Goal: Transaction & Acquisition: Purchase product/service

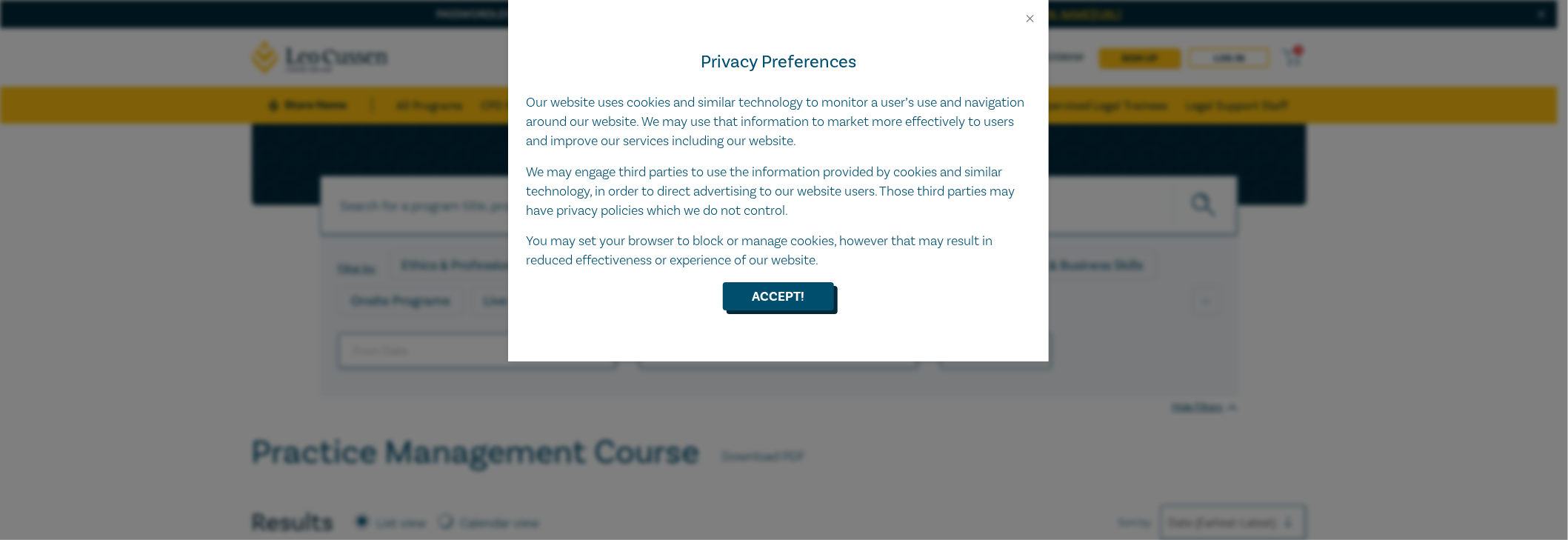
click at [778, 301] on button "Accept!" at bounding box center [778, 296] width 111 height 28
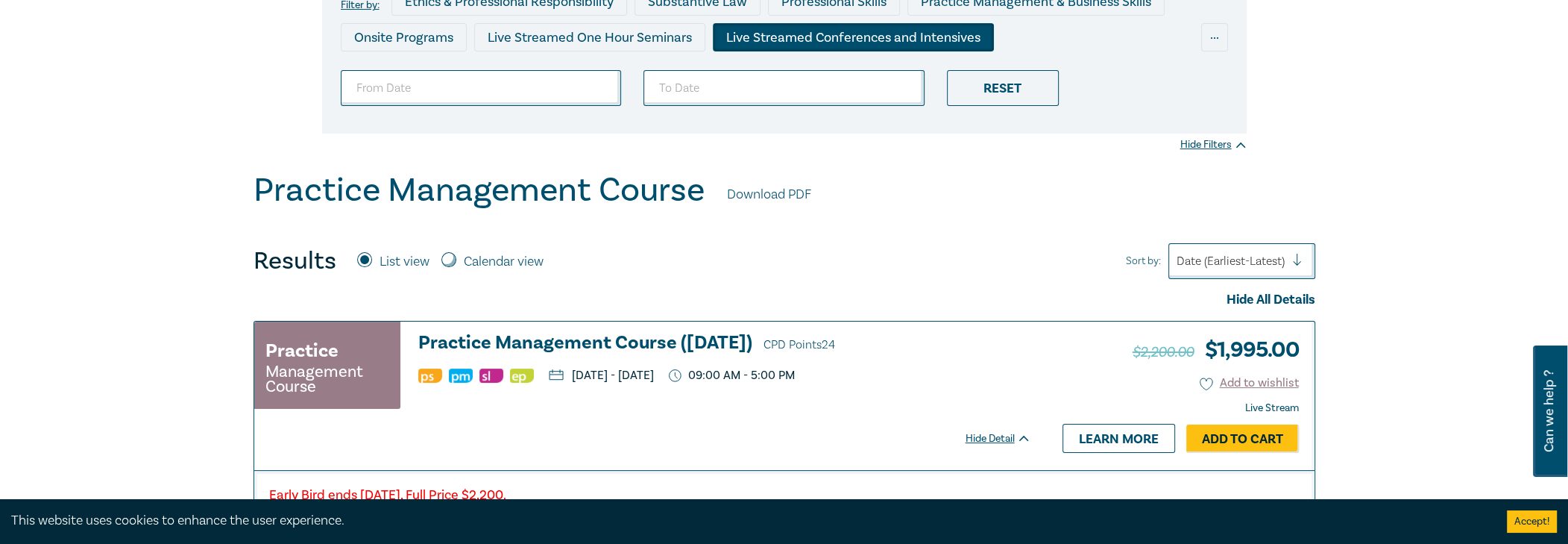
scroll to position [298, 0]
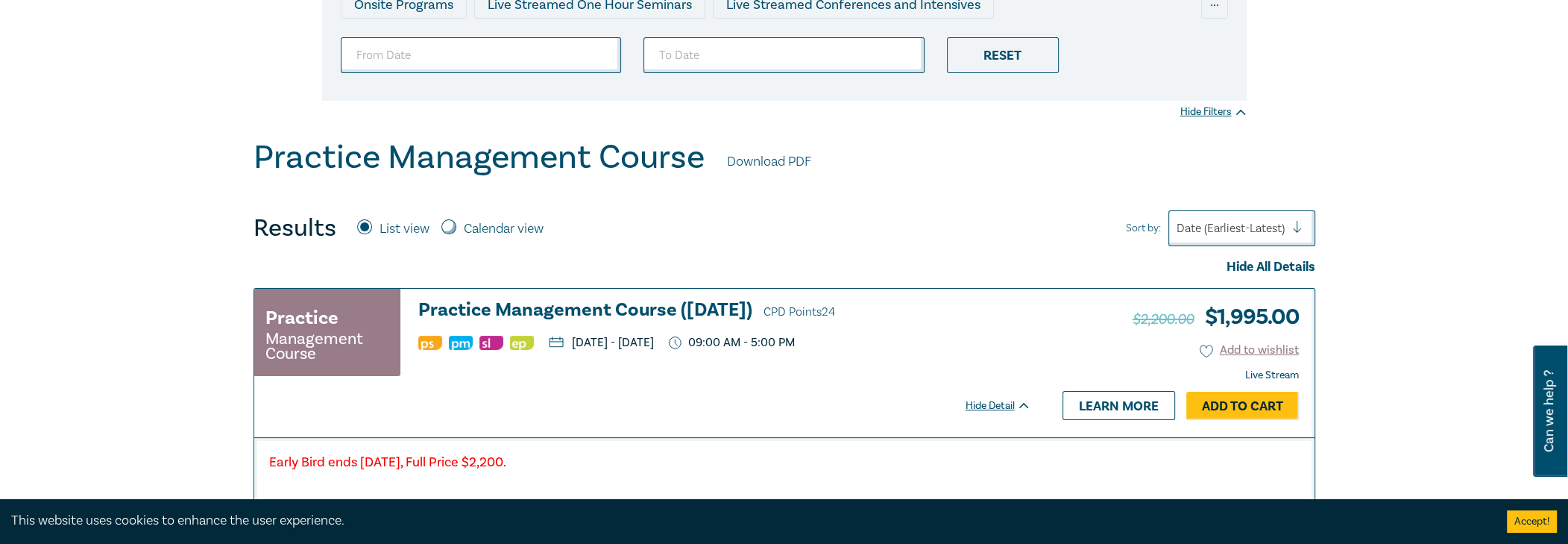
click at [544, 309] on h3 "Practice Management Course (October 2025) CPD Points 24" at bounding box center [725, 311] width 613 height 22
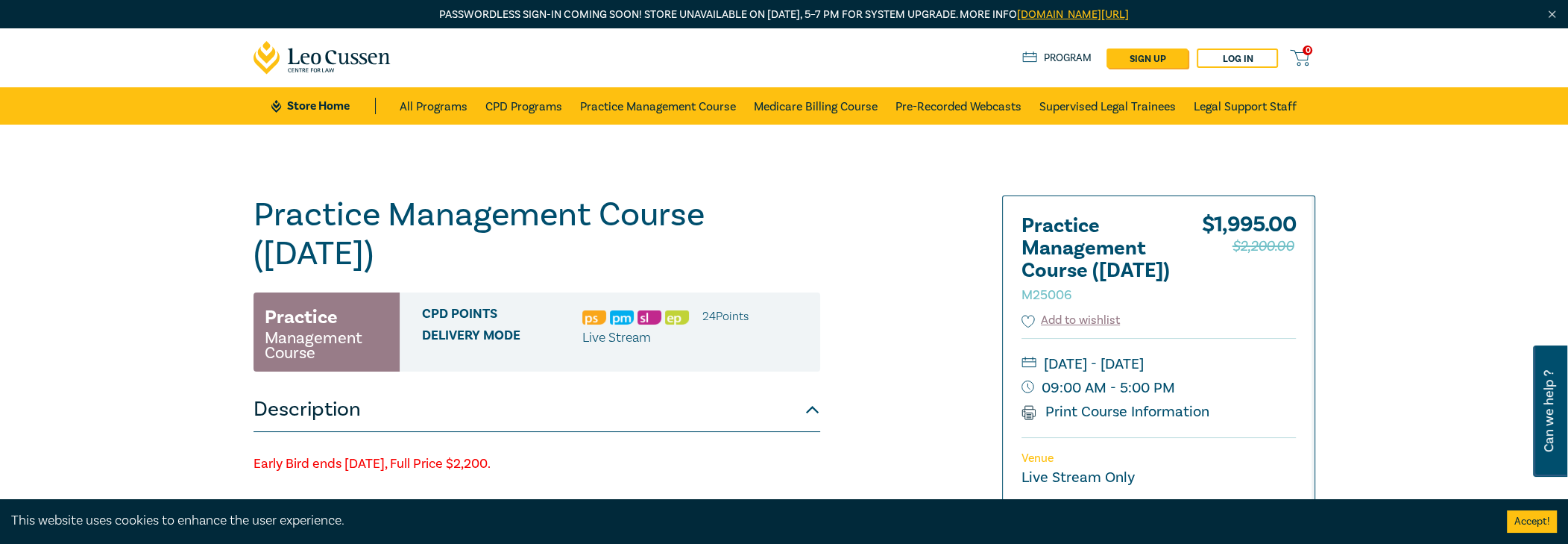
drag, startPoint x: 273, startPoint y: 224, endPoint x: 421, endPoint y: 258, distance: 151.9
click at [421, 258] on h1 "Practice Management Course (October 2025) M25006" at bounding box center [537, 234] width 567 height 78
click at [470, 263] on h1 "Practice Management Course (October 2025) M25006" at bounding box center [537, 234] width 567 height 78
drag, startPoint x: 487, startPoint y: 270, endPoint x: 223, endPoint y: 229, distance: 267.2
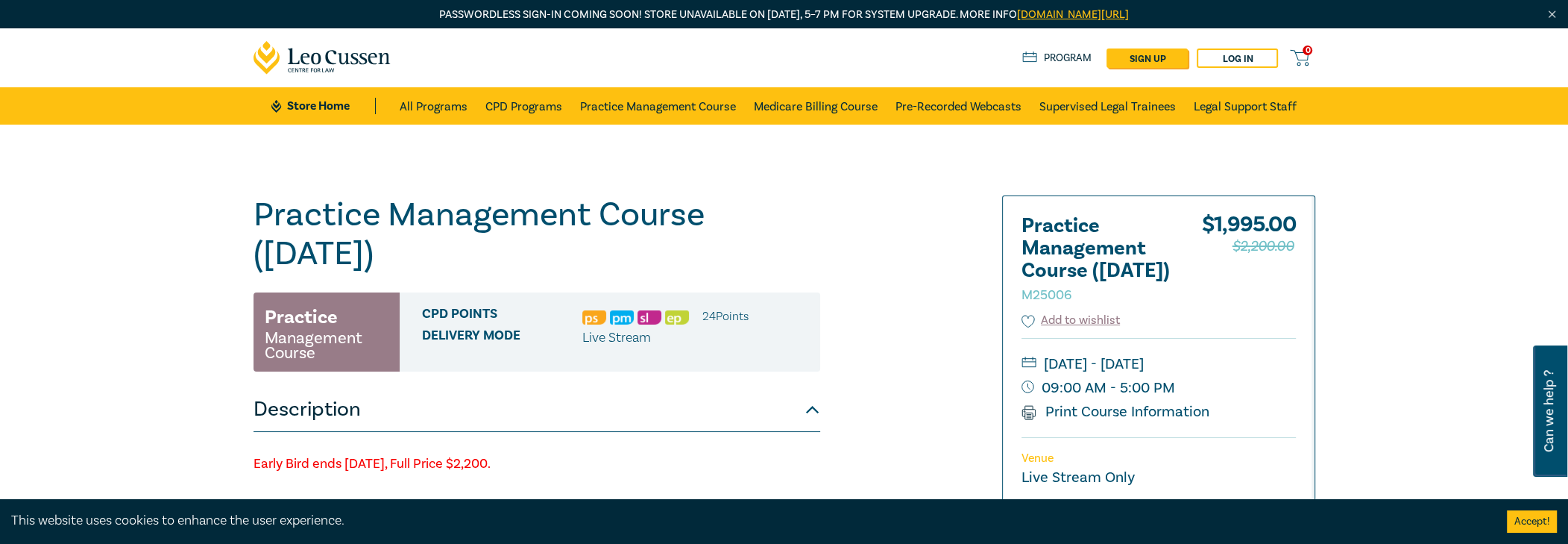
click at [337, 229] on h1 "Practice Management Course (October 2025) M25006" at bounding box center [537, 234] width 567 height 78
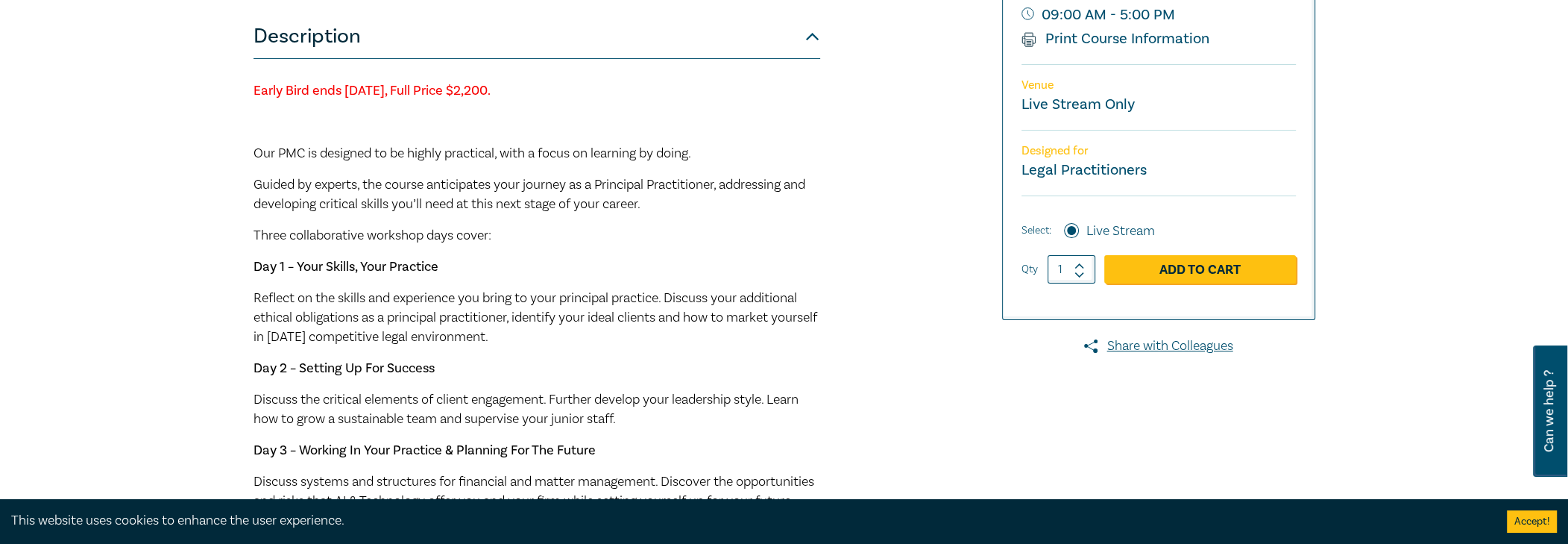
scroll to position [298, 0]
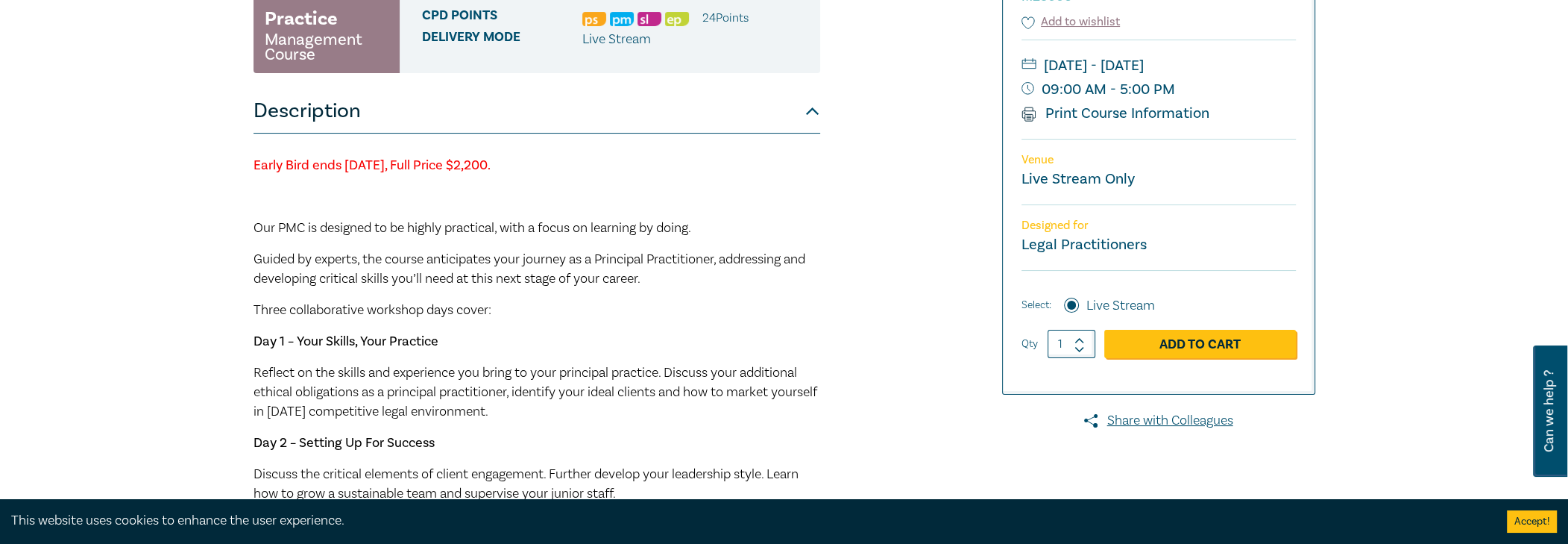
click at [1046, 255] on small "Legal Practitioners" at bounding box center [1084, 245] width 125 height 20
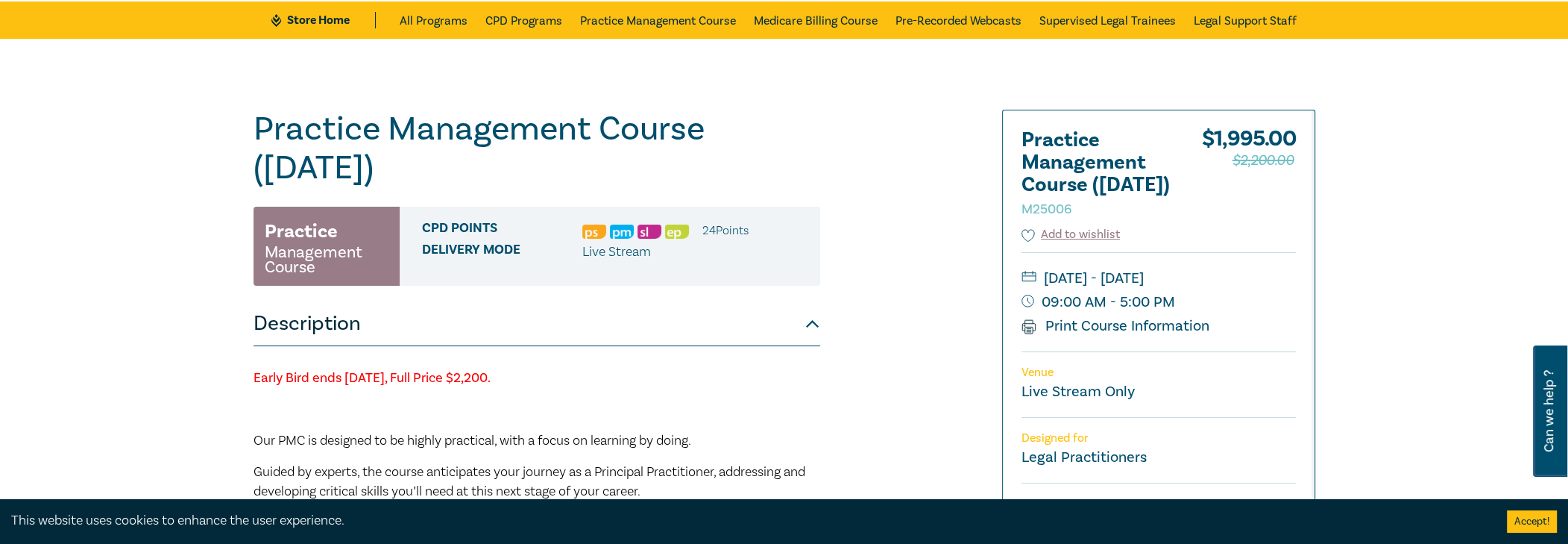
scroll to position [75, 0]
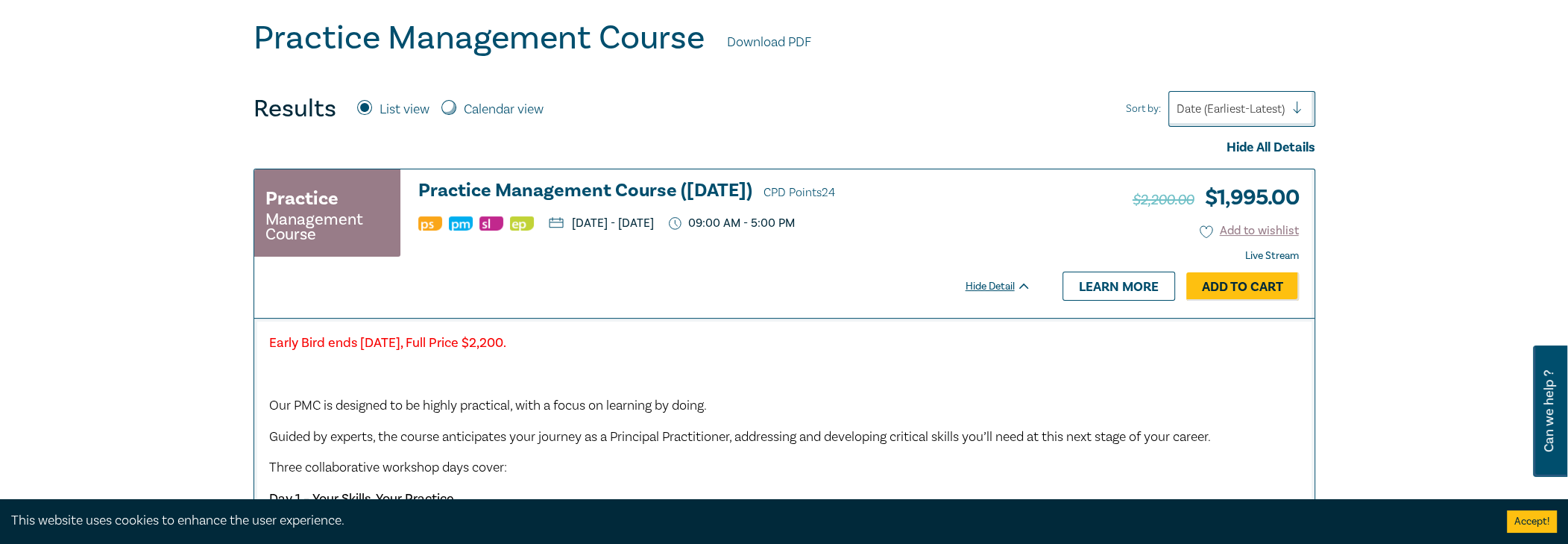
scroll to position [447, 0]
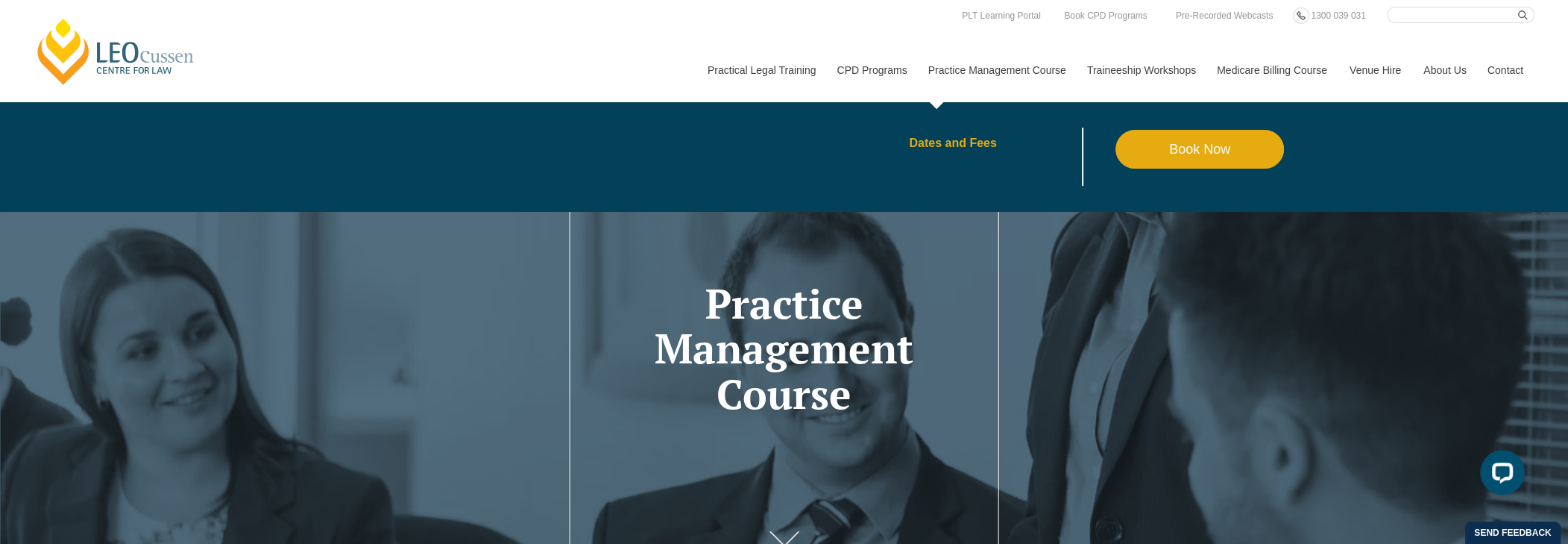
click at [951, 142] on link "Dates and Fees" at bounding box center [1012, 143] width 206 height 12
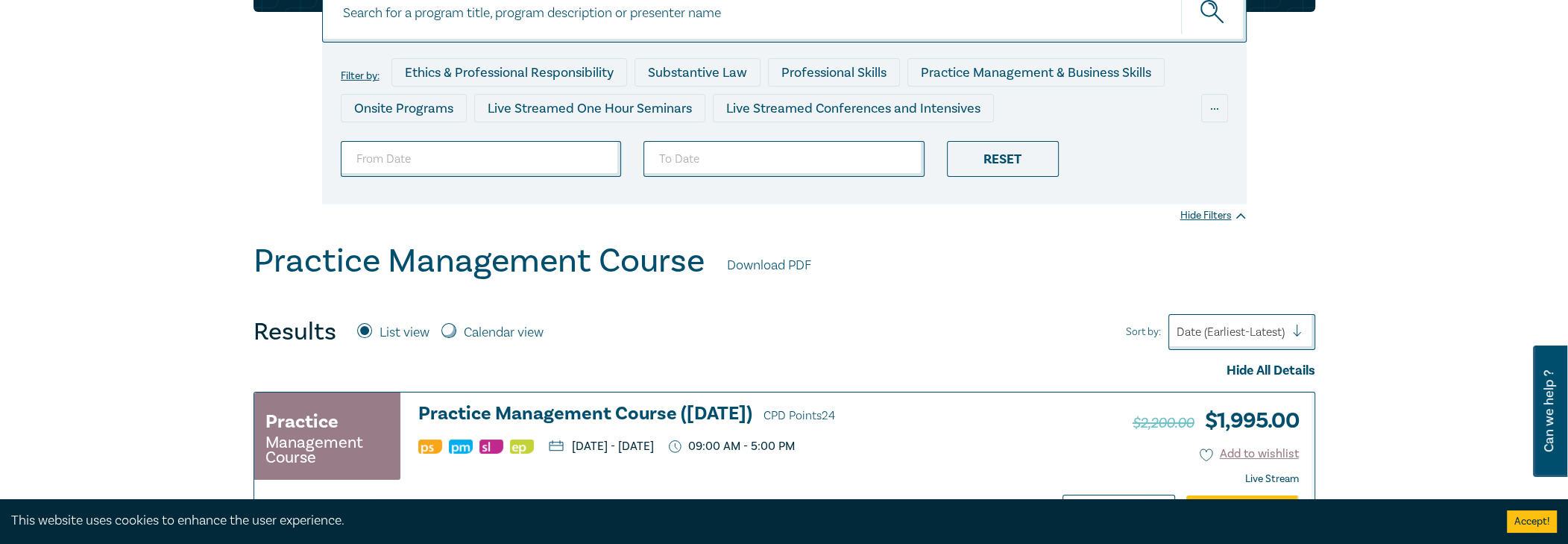
scroll to position [479, 0]
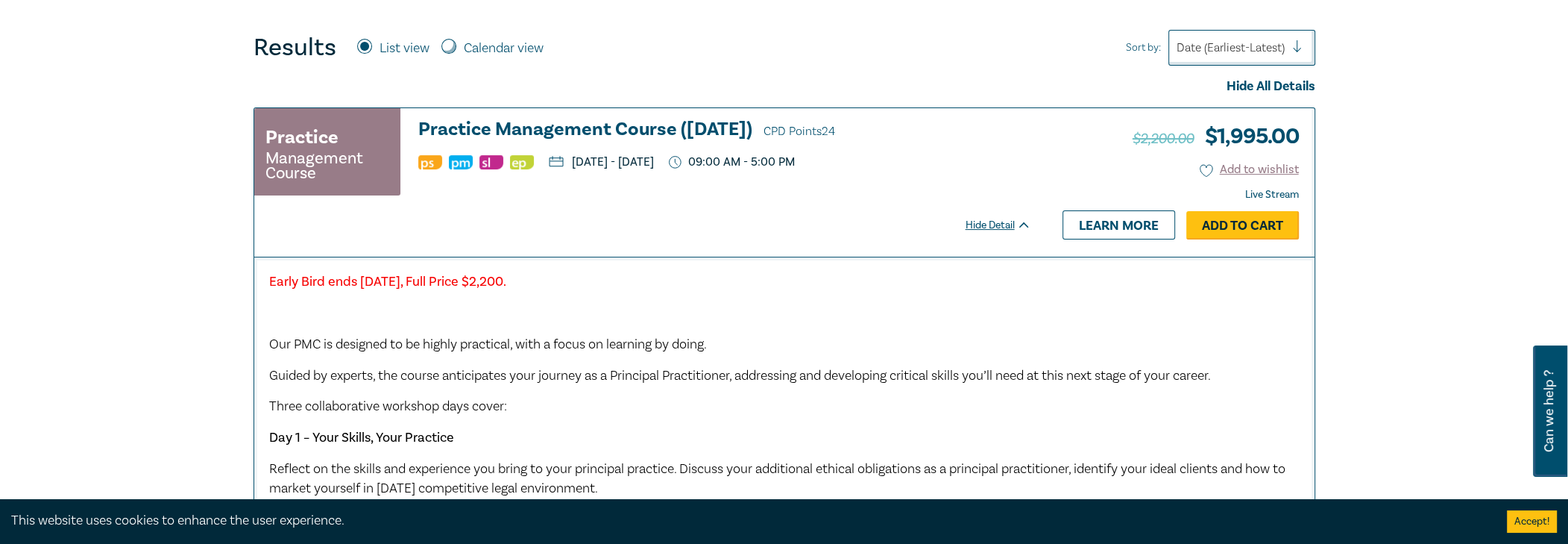
click at [1222, 225] on link "Add to Cart" at bounding box center [1243, 225] width 113 height 29
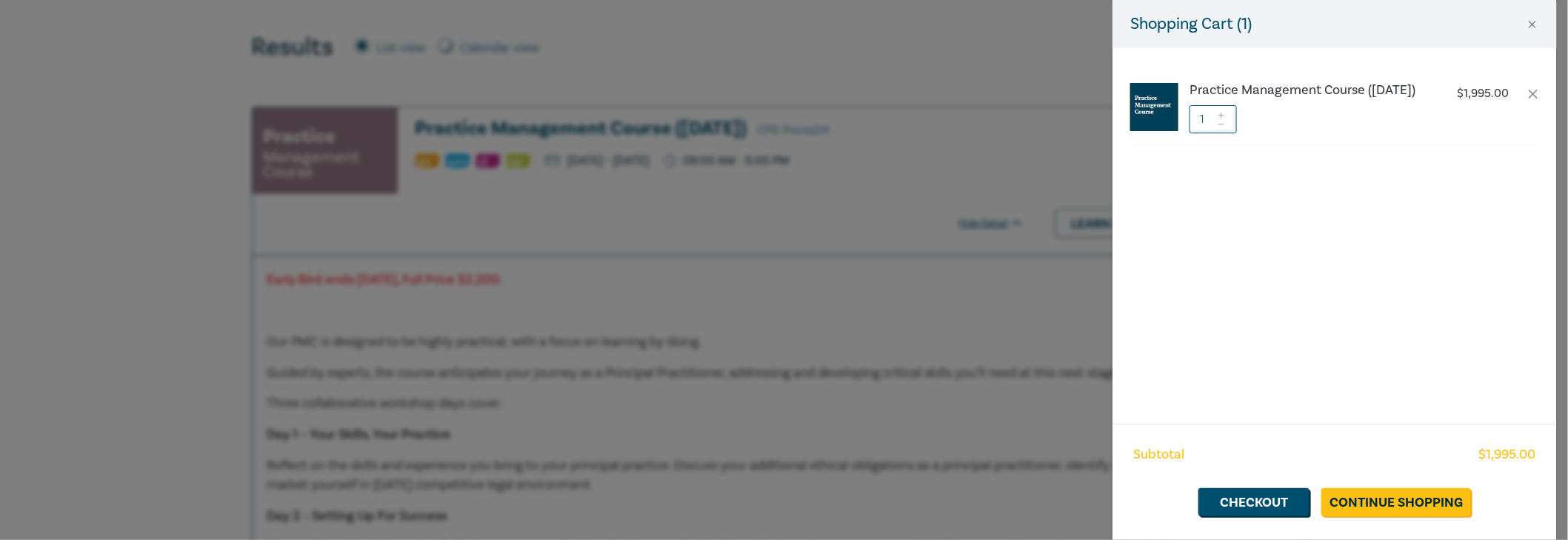
click at [954, 373] on div "Shopping Cart ( 1 ) Practice Management Course (October 2025) $ 1,995.00 1 Subt…" at bounding box center [784, 270] width 1568 height 540
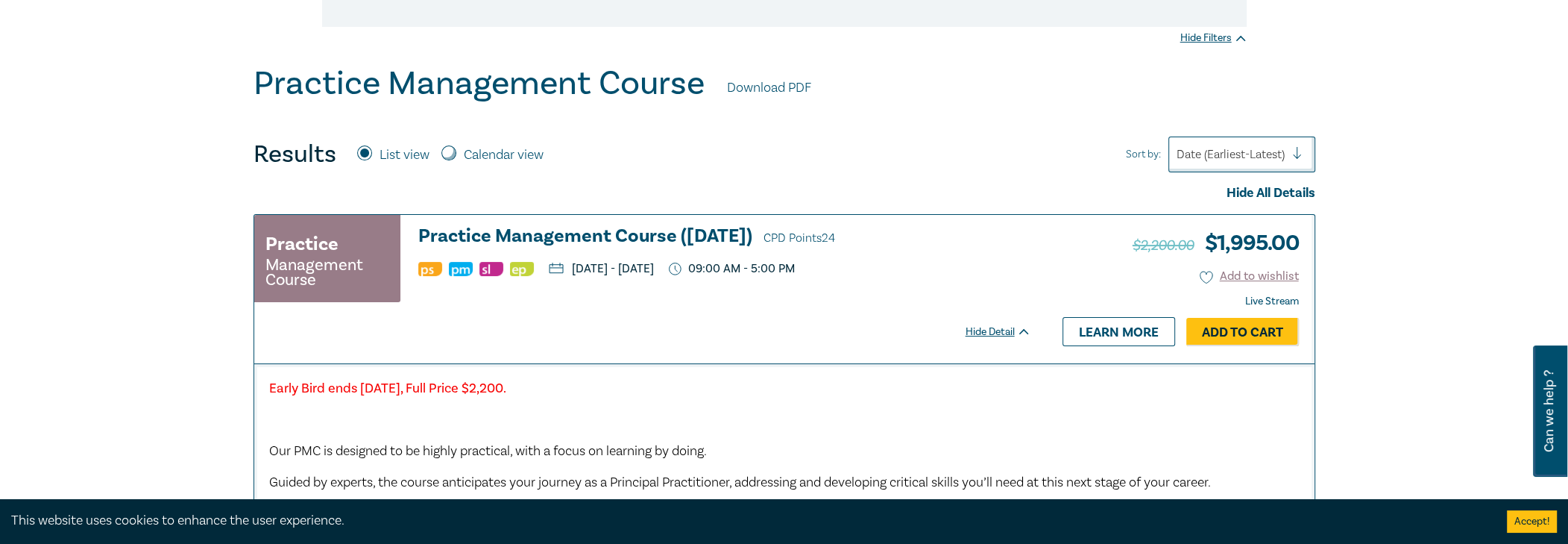
scroll to position [405, 0]
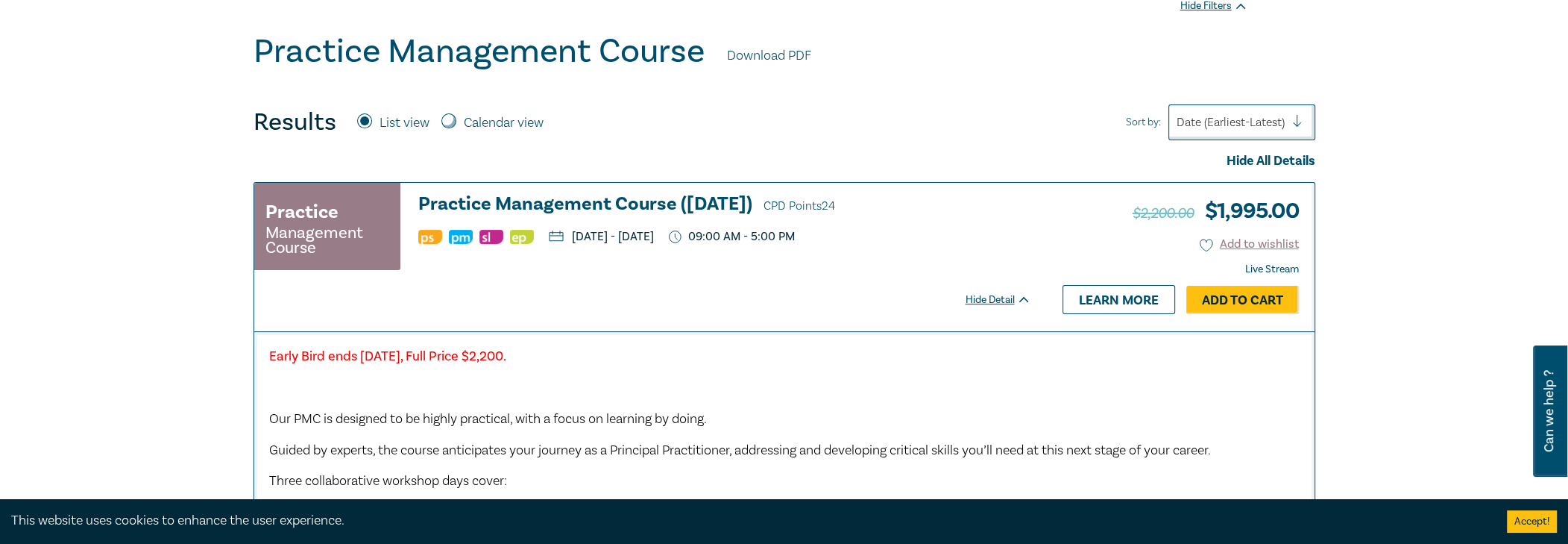
click at [1120, 297] on link "Learn more" at bounding box center [1119, 299] width 113 height 29
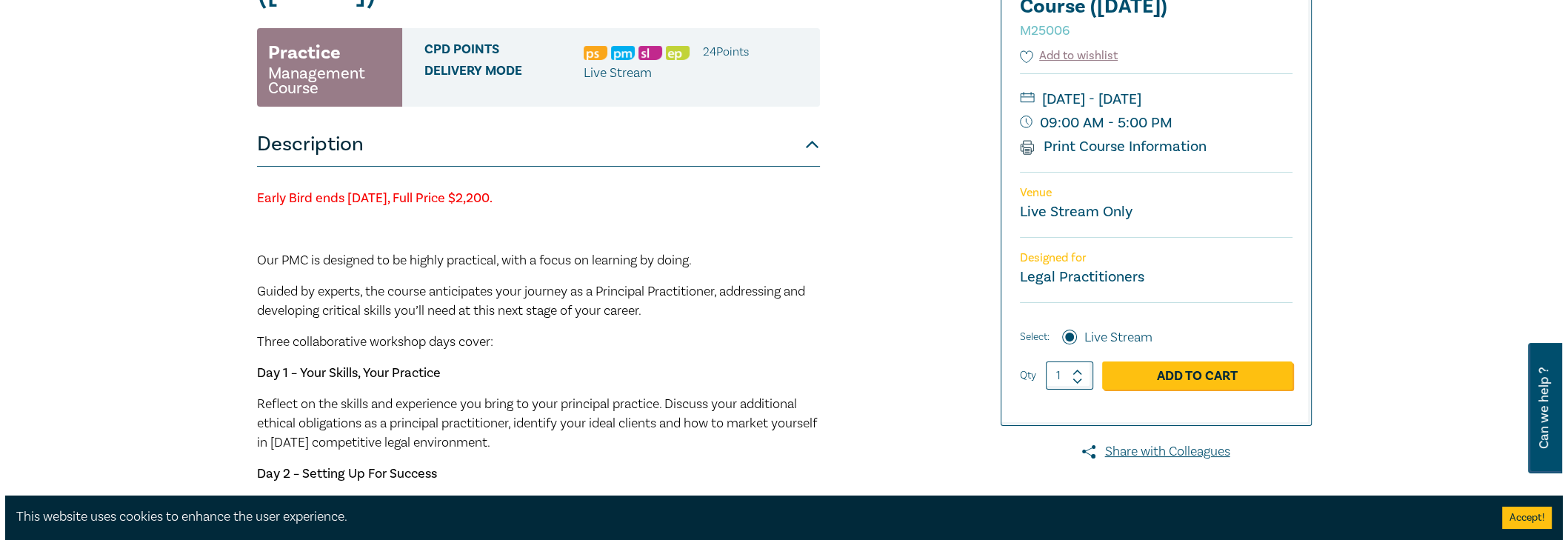
scroll to position [222, 0]
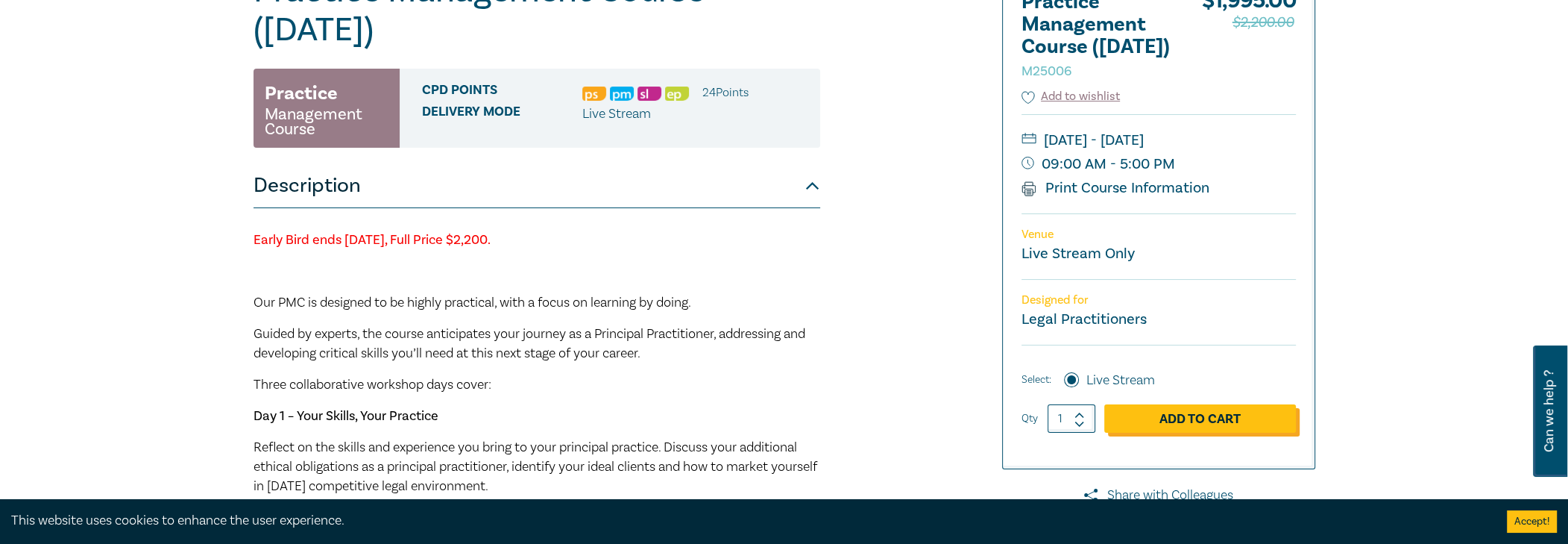
click at [1165, 433] on link "Add to Cart" at bounding box center [1200, 419] width 192 height 29
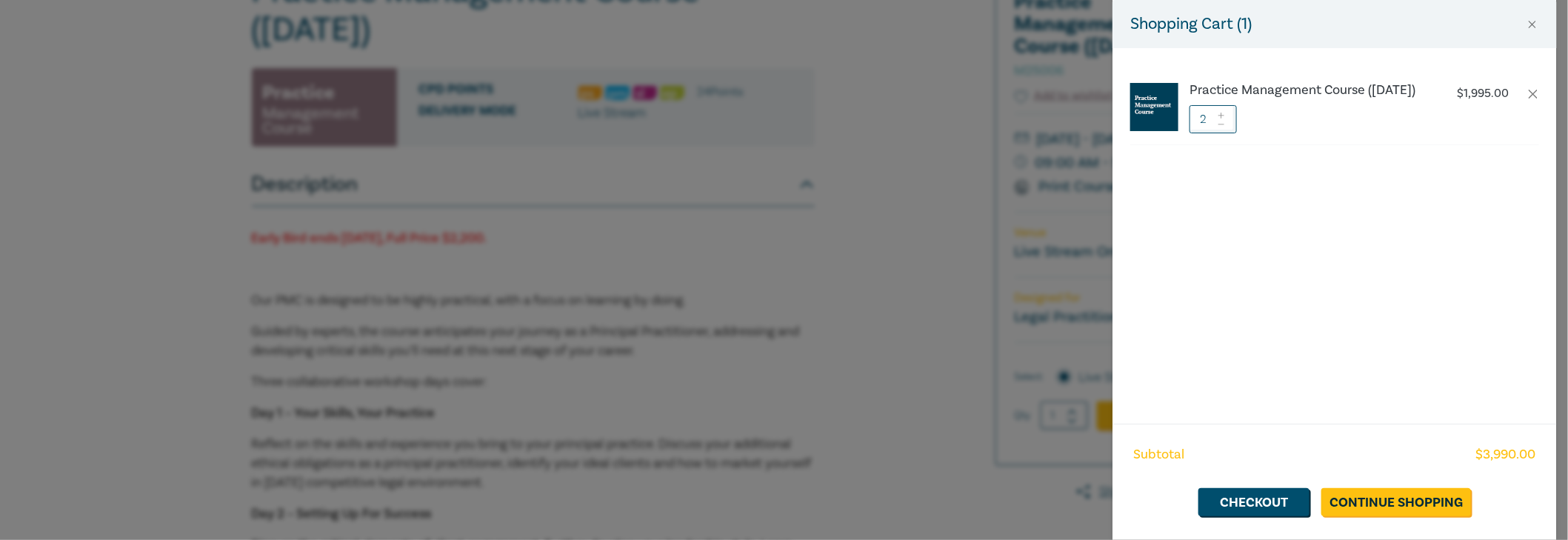
click at [1224, 128] on icon at bounding box center [1221, 124] width 11 height 6
click at [1302, 494] on link "Checkout" at bounding box center [1253, 502] width 111 height 28
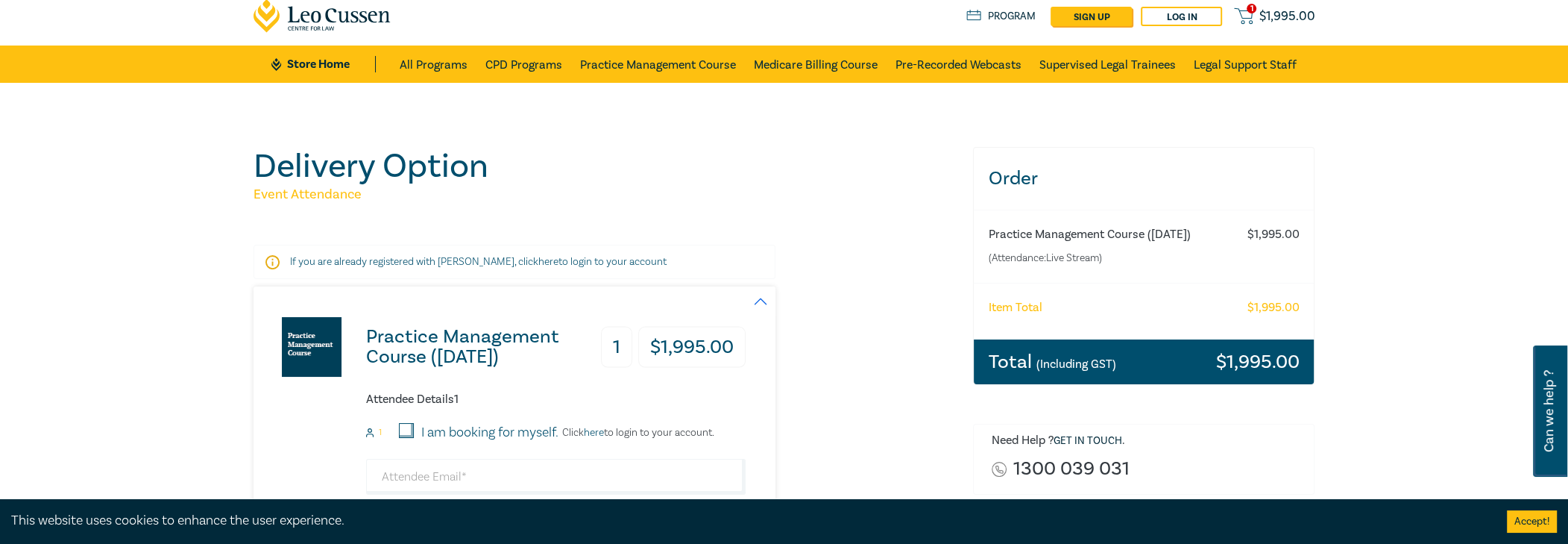
scroll to position [75, 0]
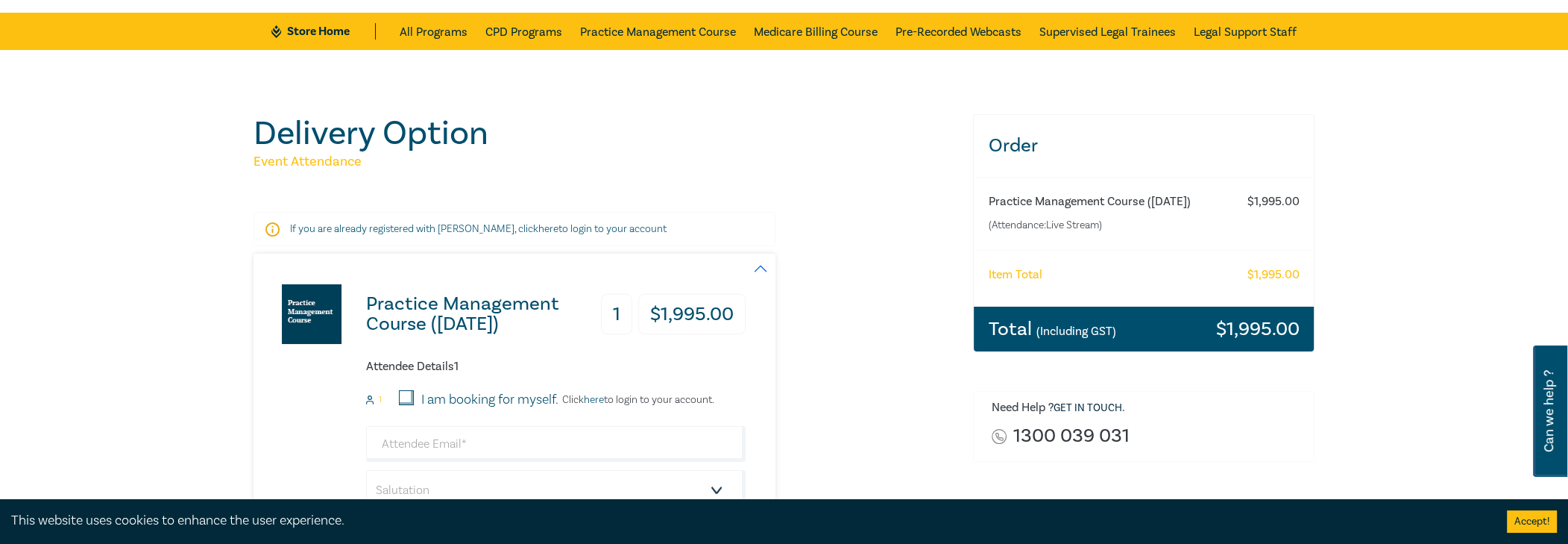
click at [403, 391] on input "I am booking for myself." at bounding box center [406, 397] width 15 height 15
checkbox input "true"
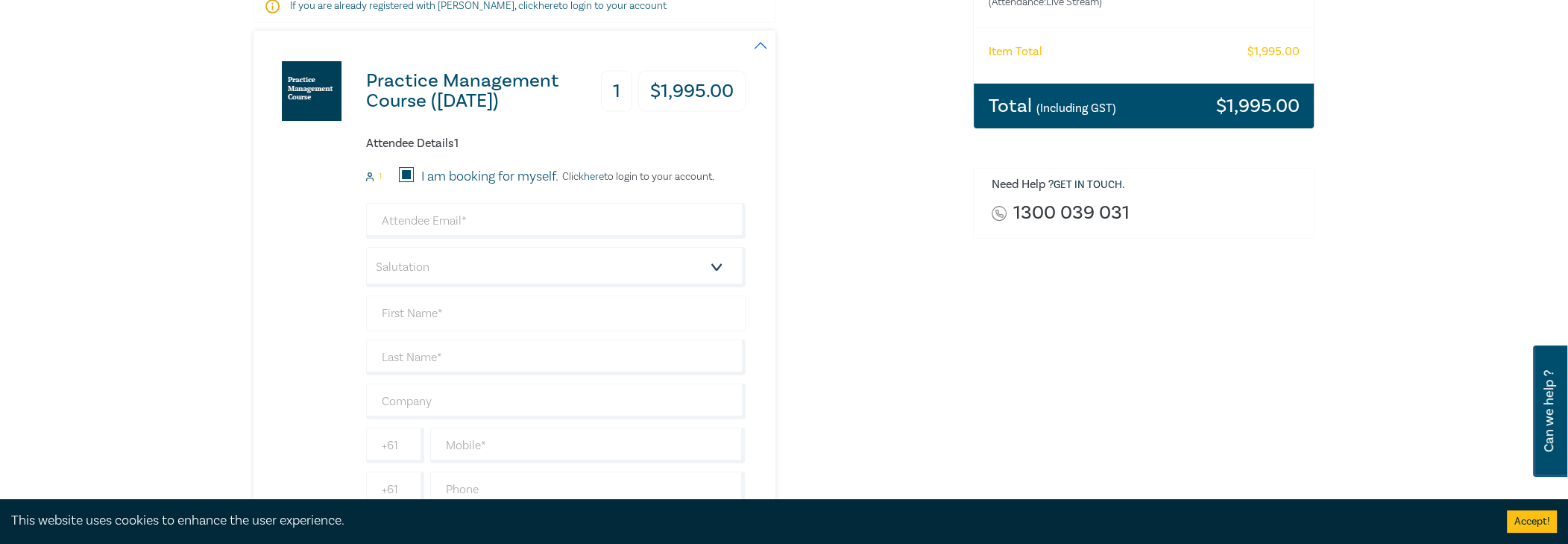
scroll to position [298, 0]
click at [430, 218] on input "email" at bounding box center [556, 220] width 380 height 36
type input "[PERSON_NAME][EMAIL_ADDRESS][DOMAIN_NAME]"
type input "Nicholas"
type input "Kotsimbos"
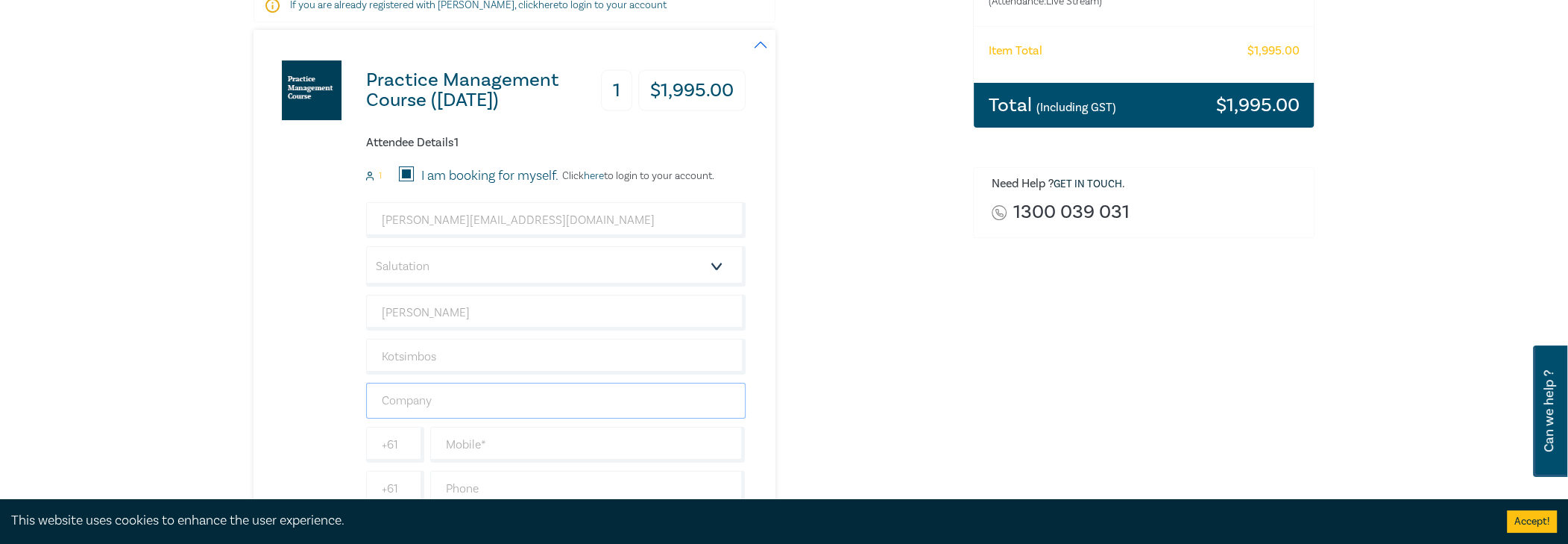
type input "CMK Legal"
type input "Australia"
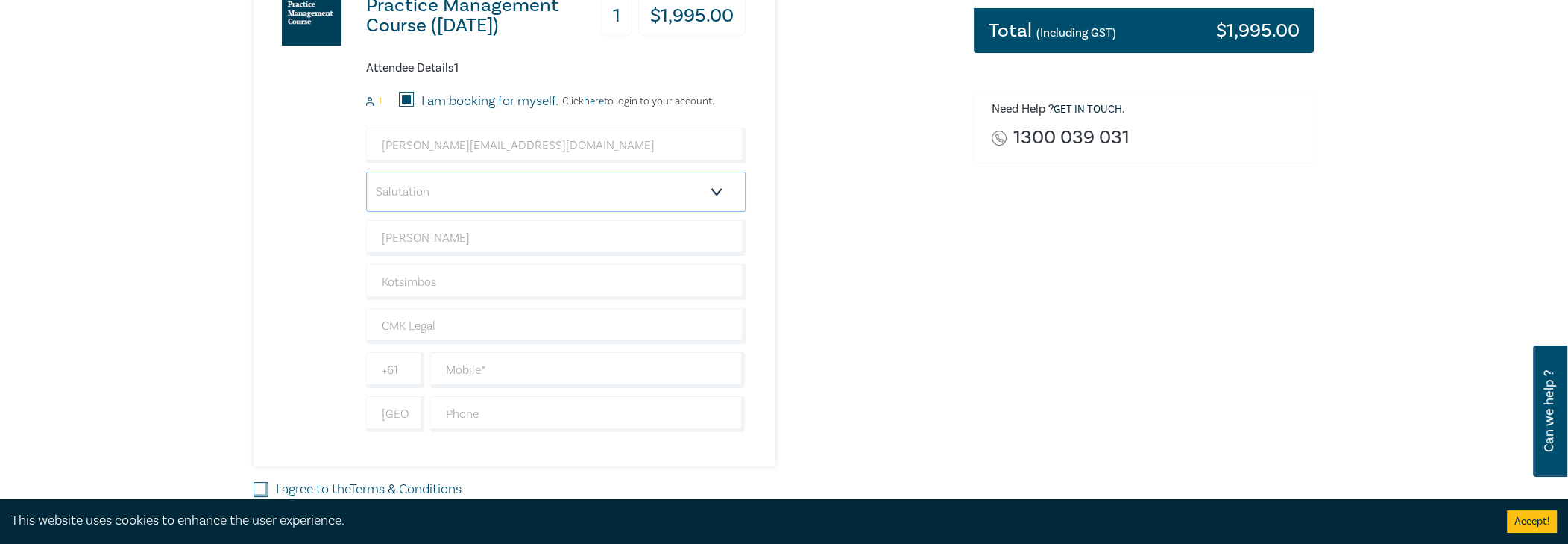
click at [495, 193] on select "Salutation Mr. Mrs. Ms. Miss Dr. Prof. Other" at bounding box center [556, 191] width 380 height 40
select select "Mr."
click at [366, 171] on select "Salutation Mr. Mrs. Ms. Miss Dr. Prof. Other" at bounding box center [556, 191] width 380 height 40
click at [450, 243] on input "Nicholas" at bounding box center [556, 238] width 380 height 36
drag, startPoint x: 438, startPoint y: 230, endPoint x: 95, endPoint y: 179, distance: 346.8
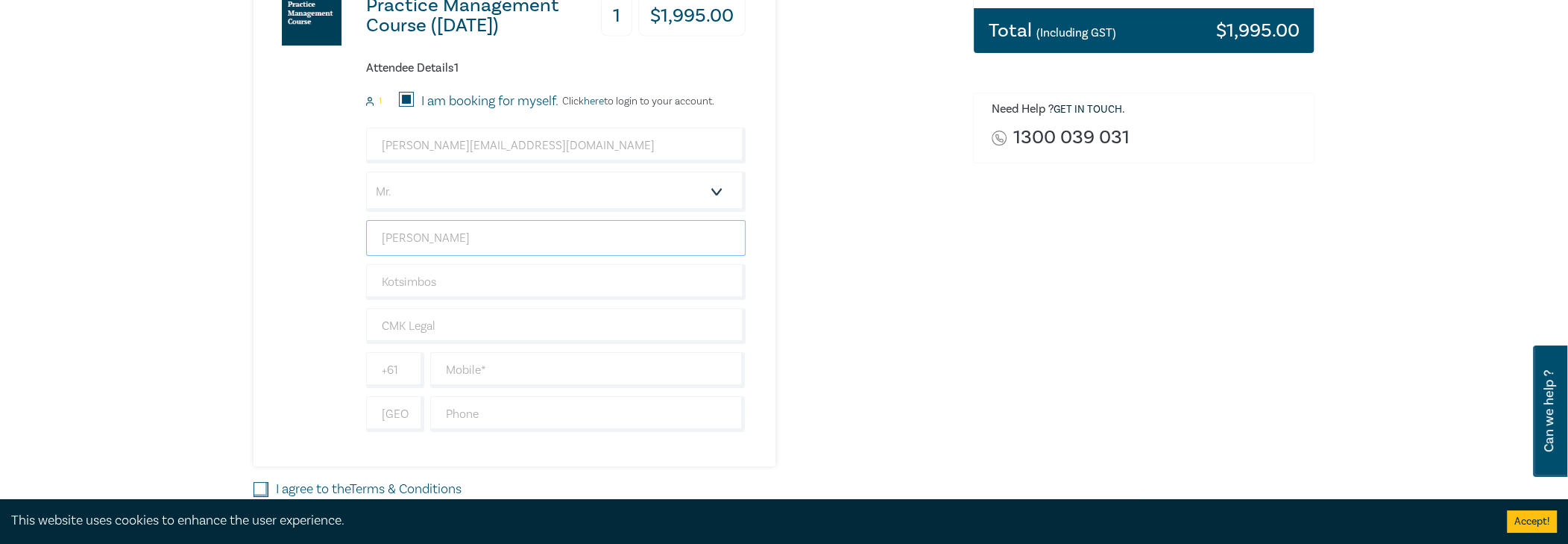
click at [112, 183] on div "Delivery Option Event Attendance If you are already registered with Leo Cussen,…" at bounding box center [784, 197] width 1568 height 891
paste input "kolaos"
click at [788, 306] on div "Practice Management Course (October 2025) 1 $ 1,995.00 Attendee Details 1 1 I a…" at bounding box center [604, 211] width 702 height 511
click at [468, 271] on input "Kotsimbos" at bounding box center [556, 282] width 380 height 36
click at [428, 238] on input "Nickolaos" at bounding box center [556, 238] width 380 height 36
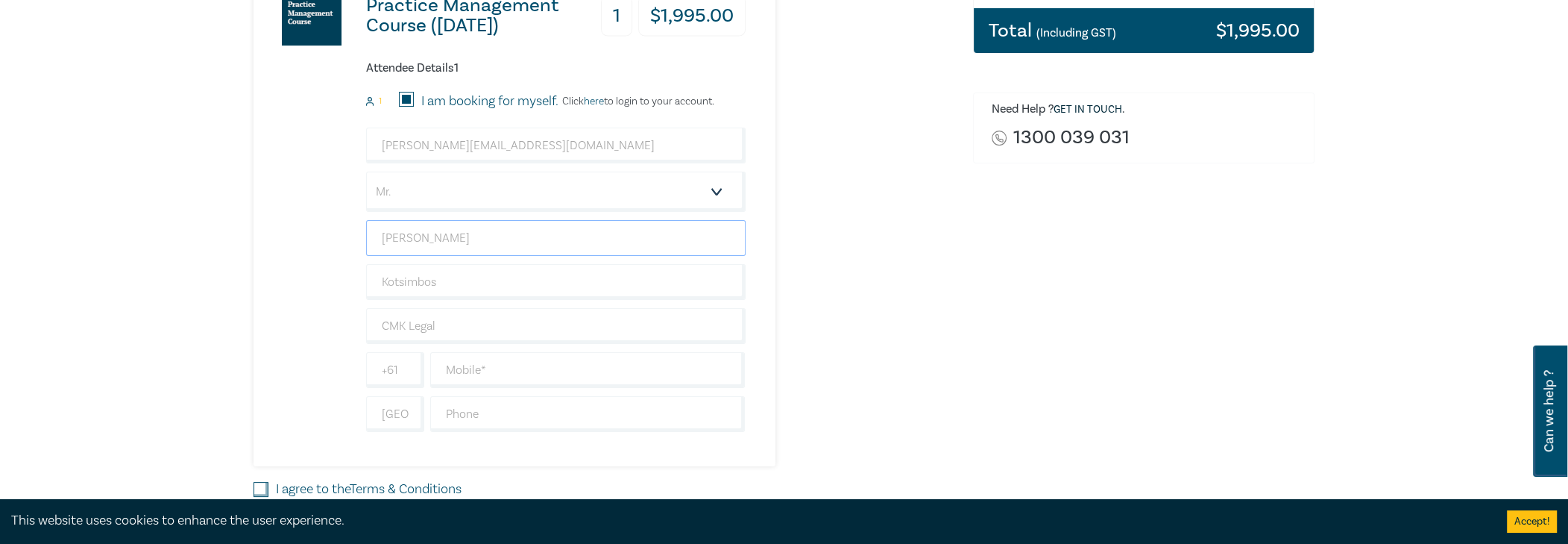
type input "Nickolaod"
click at [372, 288] on input "Kotsimbos" at bounding box center [556, 282] width 380 height 36
click at [441, 248] on input "text" at bounding box center [556, 238] width 380 height 36
type input "[PERSON_NAME]"
click at [437, 365] on input "text" at bounding box center [587, 370] width 315 height 36
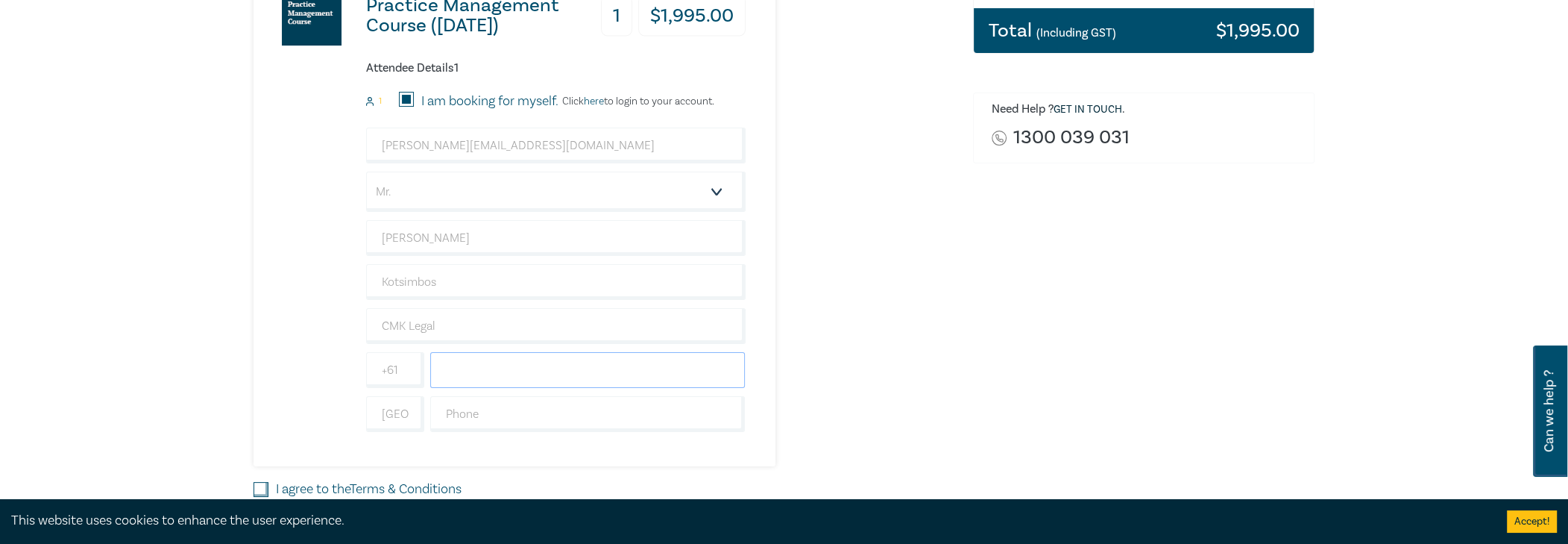
type input "0498566734"
drag, startPoint x: 527, startPoint y: 379, endPoint x: 303, endPoint y: 351, distance: 225.7
click at [337, 357] on div "Practice Management Course (October 2025) 1 $ 1,995.00 Attendee Details 1 1 I a…" at bounding box center [499, 211] width 492 height 511
drag, startPoint x: 470, startPoint y: 413, endPoint x: 480, endPoint y: 410, distance: 10.4
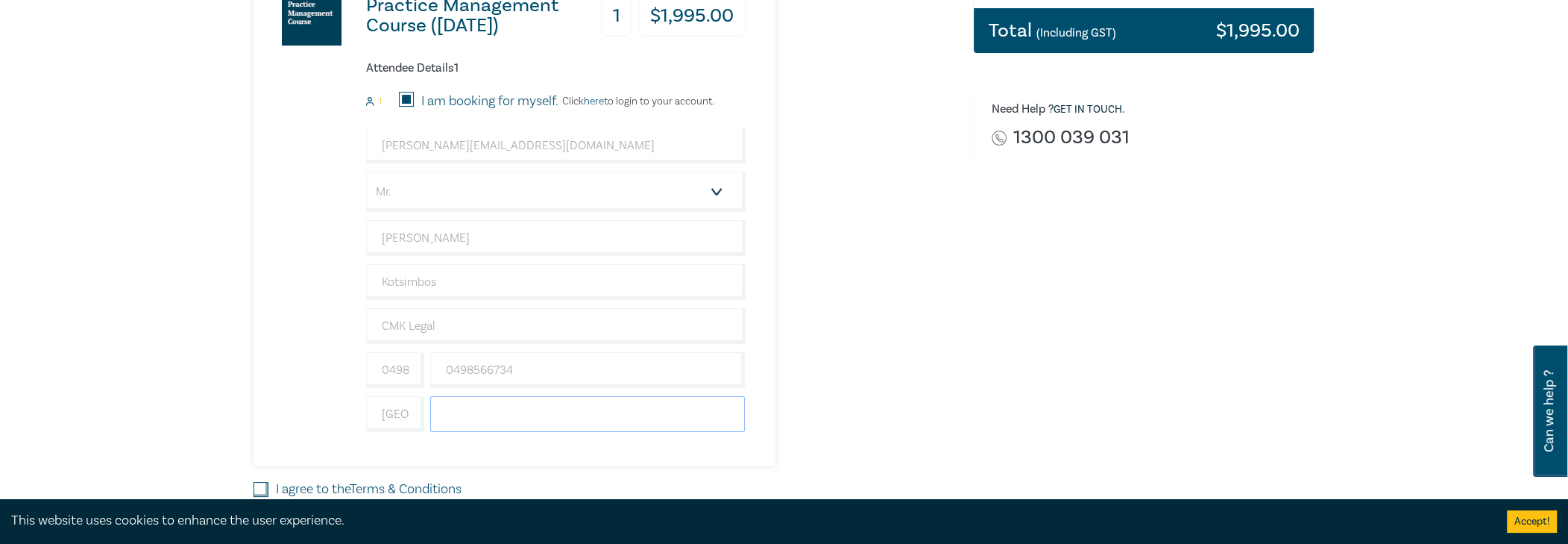
click at [470, 413] on input "text" at bounding box center [587, 415] width 315 height 36
drag, startPoint x: 536, startPoint y: 371, endPoint x: 438, endPoint y: 360, distance: 98.6
click at [443, 360] on input "0498566734" at bounding box center [587, 370] width 315 height 36
paste input "56 578 217"
type input "0456 578 217"
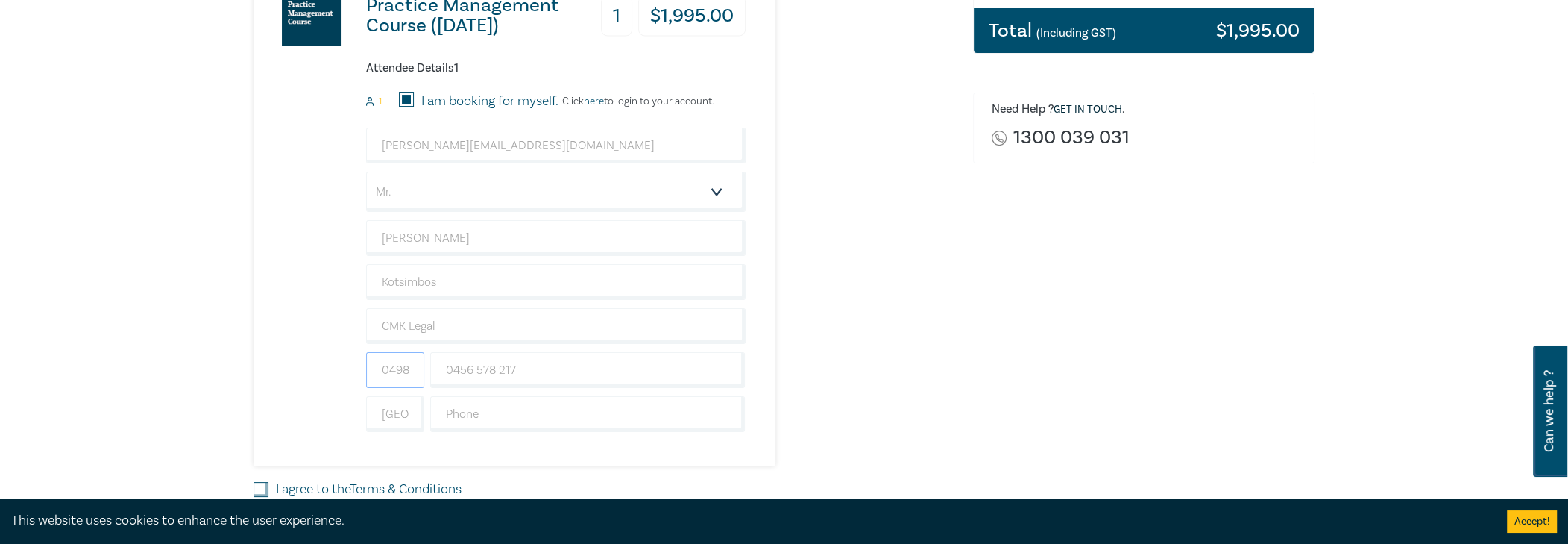
click at [418, 362] on input "0498566734" at bounding box center [395, 370] width 58 height 36
click at [250, 348] on div "Delivery Option Event Attendance If you are already registered with Leo Cussen,…" at bounding box center [604, 197] width 720 height 764
type input "61"
click at [573, 398] on input "text" at bounding box center [587, 415] width 315 height 36
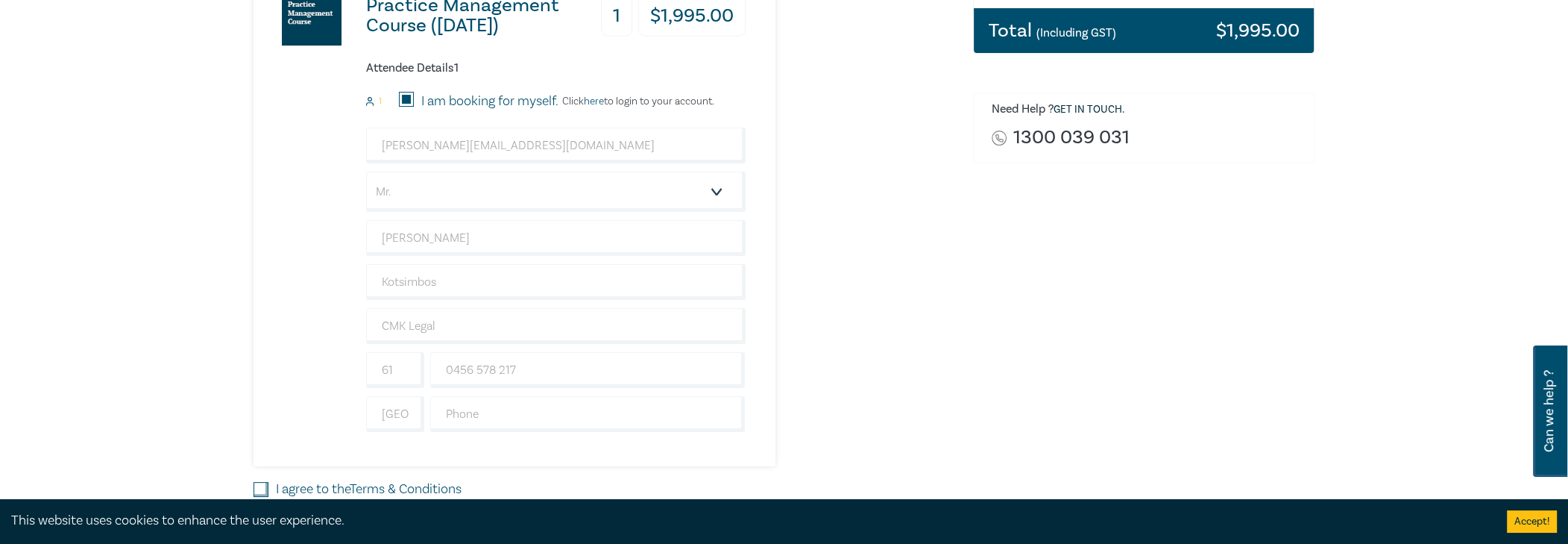
click at [264, 417] on div "Practice Management Course (October 2025) 1 $ 1,995.00 Attendee Details 1 1 I a…" at bounding box center [499, 211] width 492 height 511
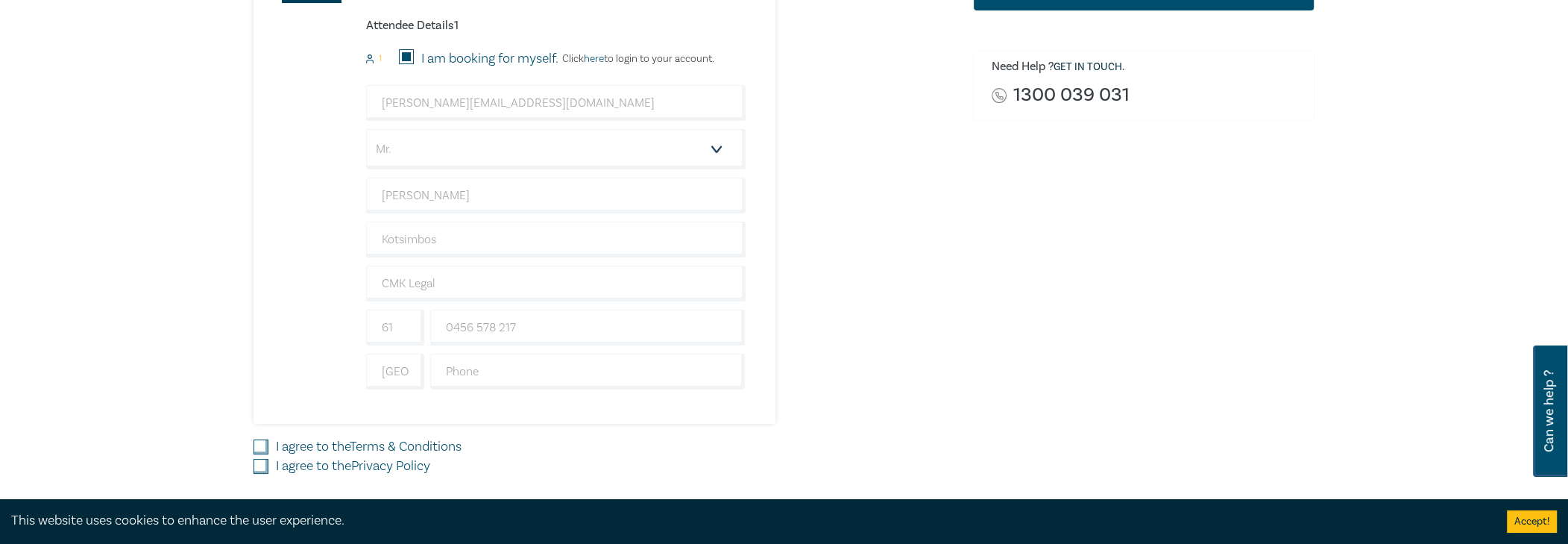
scroll to position [447, 0]
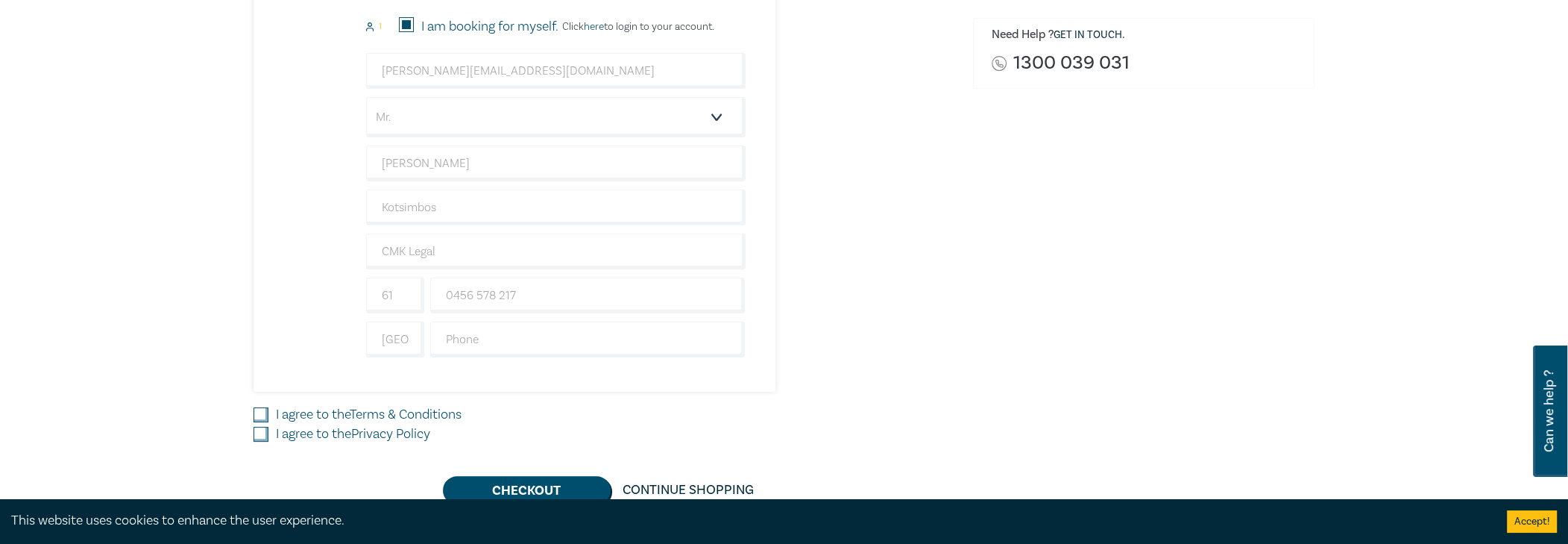
click at [273, 407] on div "I agree to the Terms & Conditions" at bounding box center [604, 415] width 702 height 20
click at [261, 409] on input "I agree to the Terms & Conditions" at bounding box center [261, 415] width 15 height 15
checkbox input "true"
click at [259, 428] on input "I agree to the Privacy Policy" at bounding box center [261, 434] width 15 height 15
checkbox input "true"
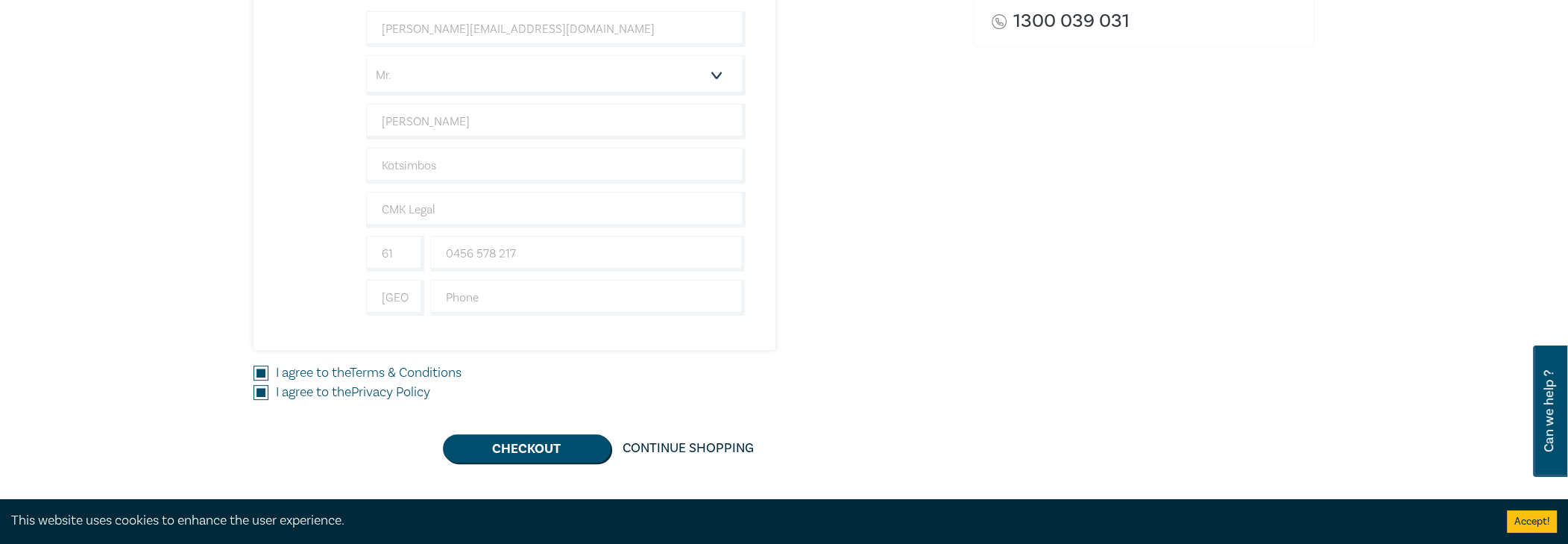
scroll to position [522, 0]
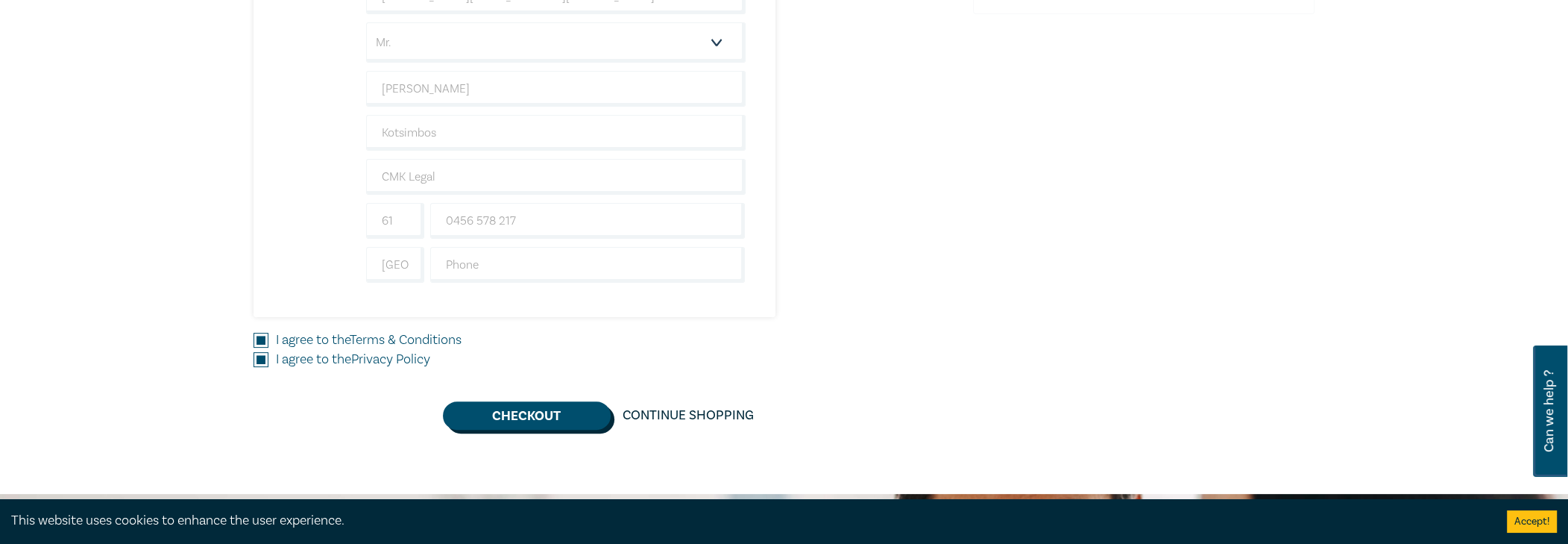
click at [473, 410] on button "Checkout" at bounding box center [526, 415] width 168 height 29
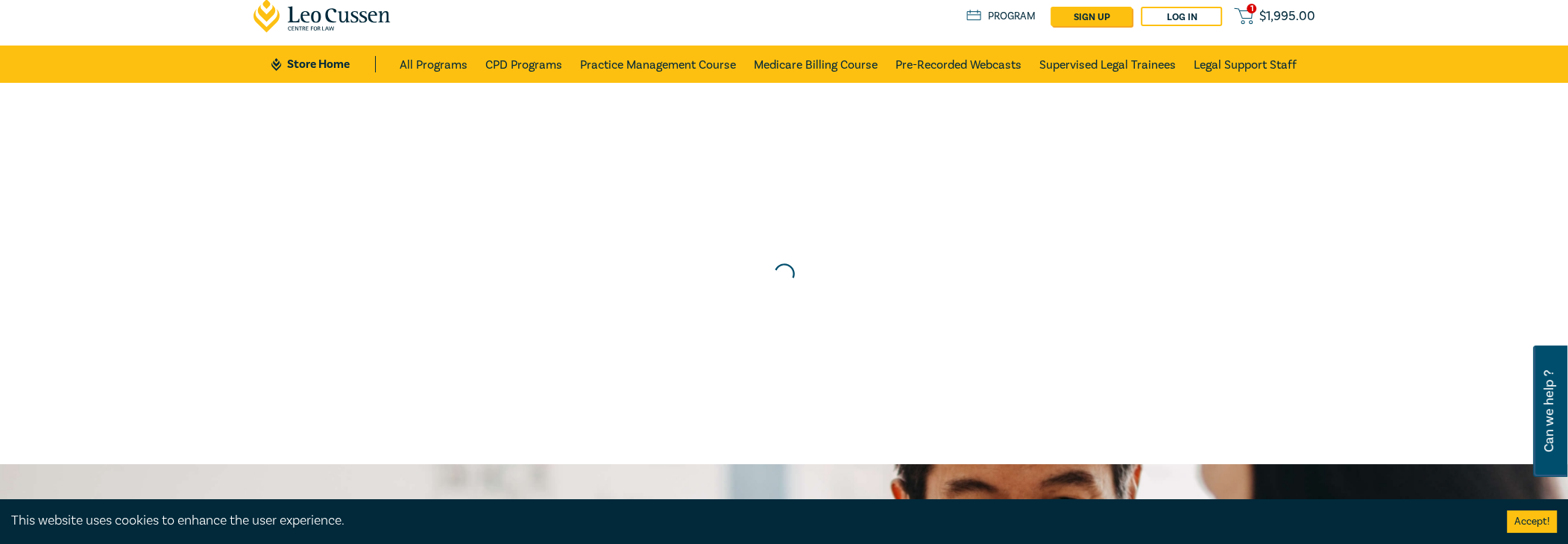
scroll to position [0, 0]
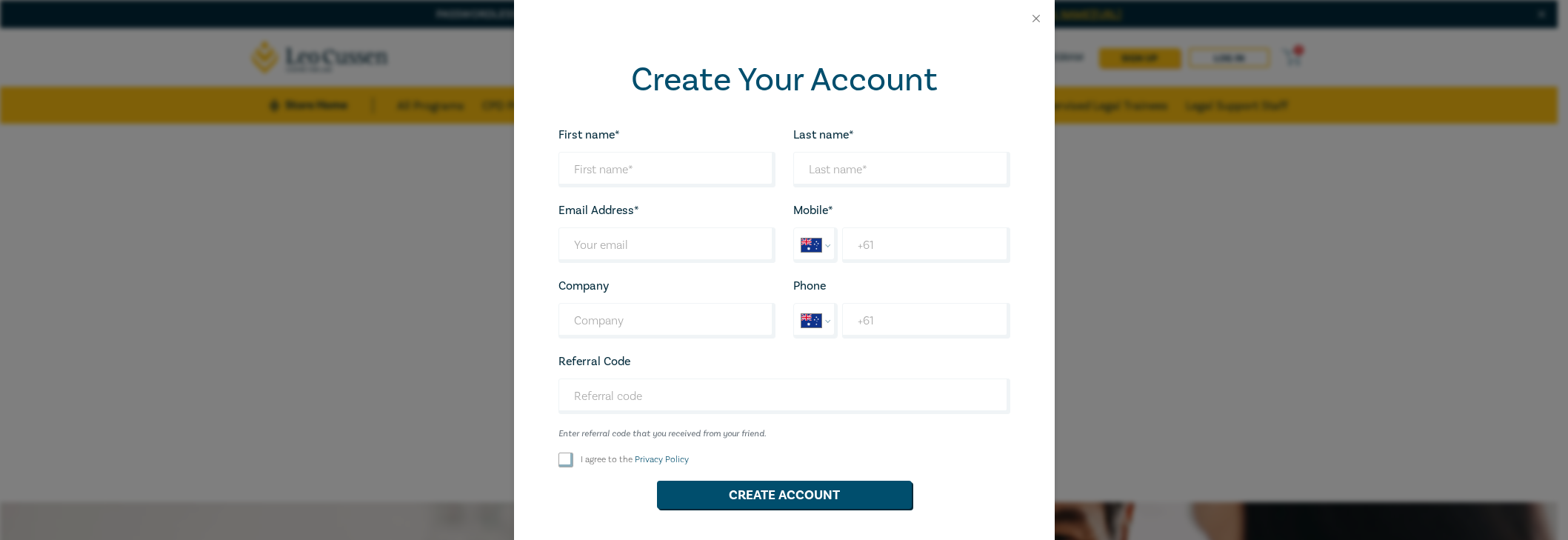
select select "AU"
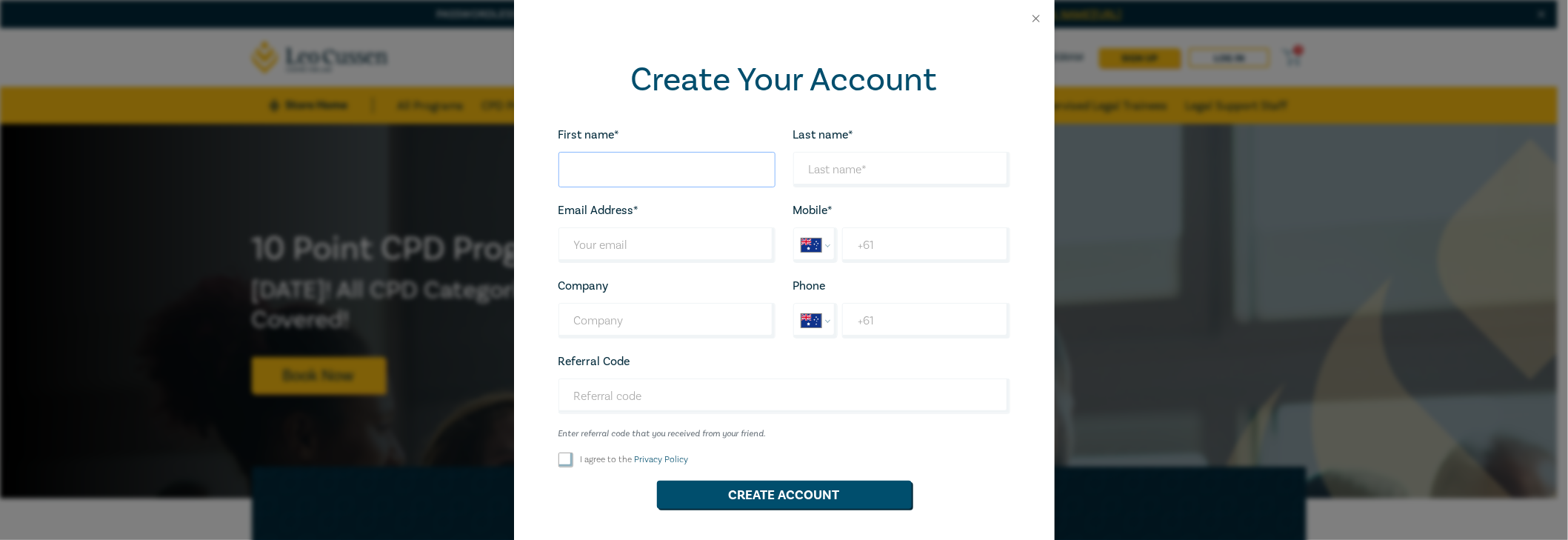
click at [650, 172] on input "First name*" at bounding box center [667, 170] width 217 height 36
type input "Nickolaos"
type input "Kotsimbos"
type input "caterina@cmklegal.com.au"
type input "Abbots"
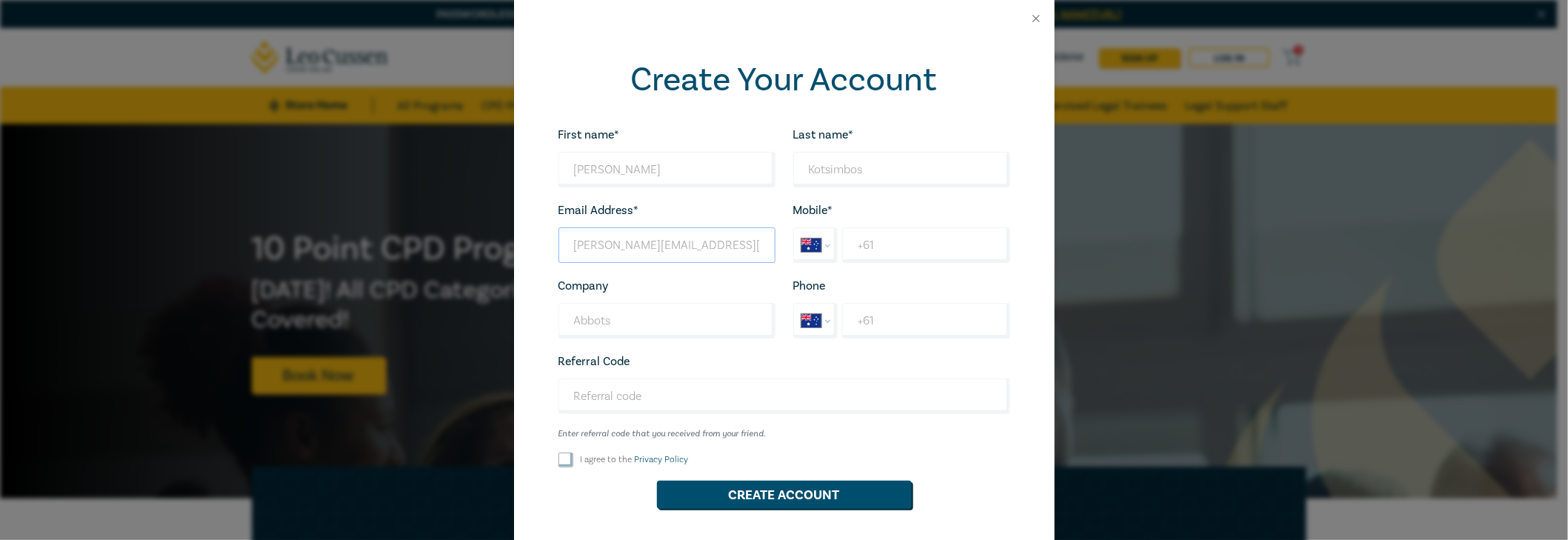
drag, startPoint x: 608, startPoint y: 244, endPoint x: 405, endPoint y: 224, distance: 204.0
click at [442, 230] on div "Create Your Account First name* Nickolaos Looks good! Last name* Kotsimbos Look…" at bounding box center [784, 270] width 1568 height 540
type input "[PERSON_NAME][EMAIL_ADDRESS][DOMAIN_NAME]"
drag, startPoint x: 638, startPoint y: 319, endPoint x: 306, endPoint y: 281, distance: 334.2
click at [467, 293] on div "Create Your Account First name* Nickolaos Looks good! Last name* Kotsimbos Look…" at bounding box center [784, 270] width 1568 height 540
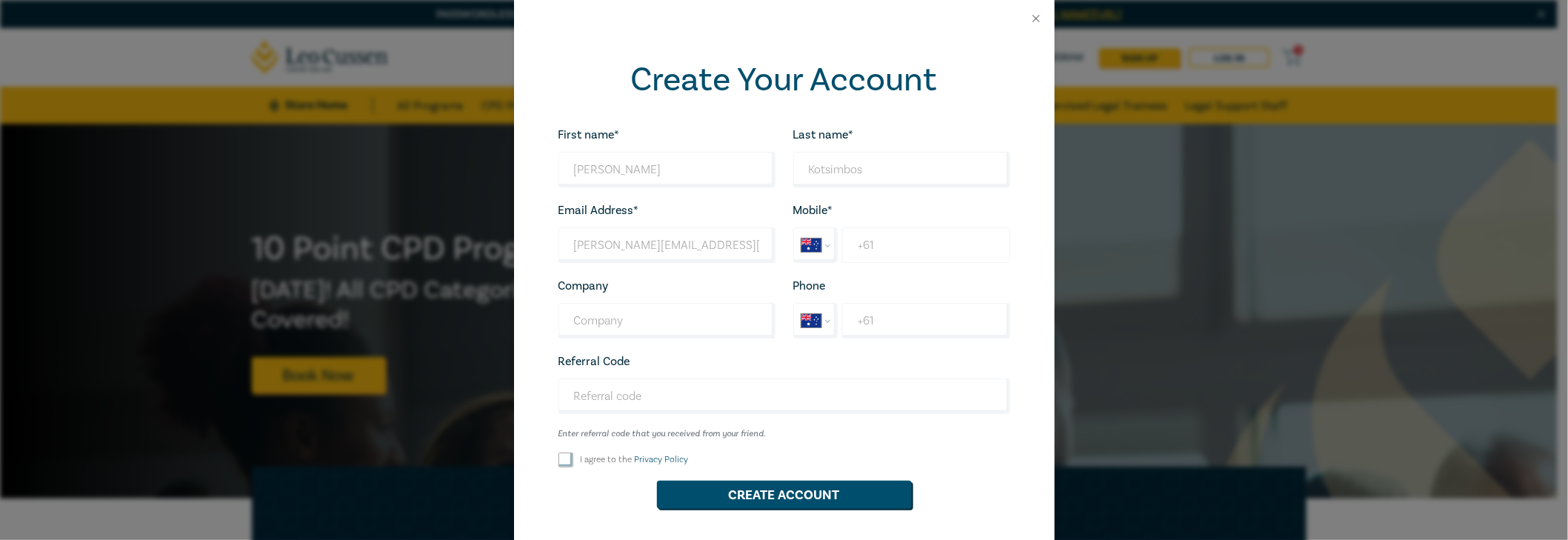
click at [882, 248] on input "+61" at bounding box center [926, 246] width 168 height 36
click at [916, 255] on input "+61" at bounding box center [926, 246] width 168 height 36
paste input "0456 578 217"
type input "+61 0456 578 217"
click at [560, 459] on input "I agree to the Privacy Policy" at bounding box center [566, 459] width 15 height 15
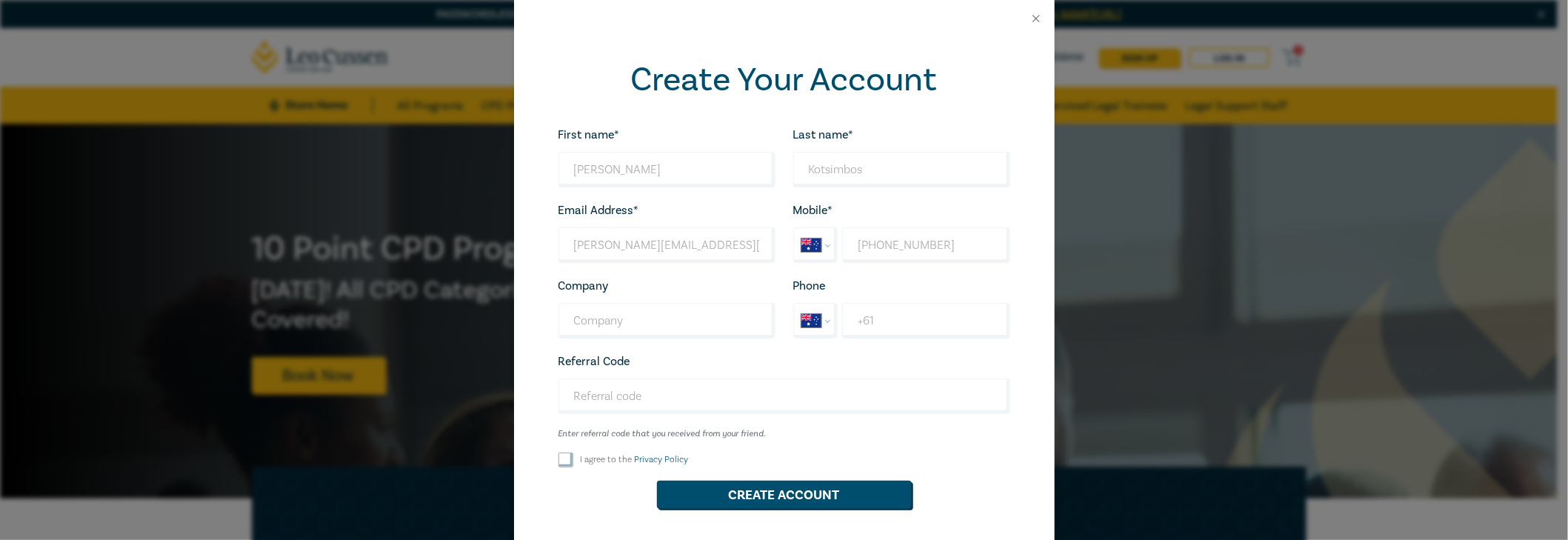
checkbox input "true"
click at [725, 492] on button "Create Account" at bounding box center [784, 494] width 255 height 28
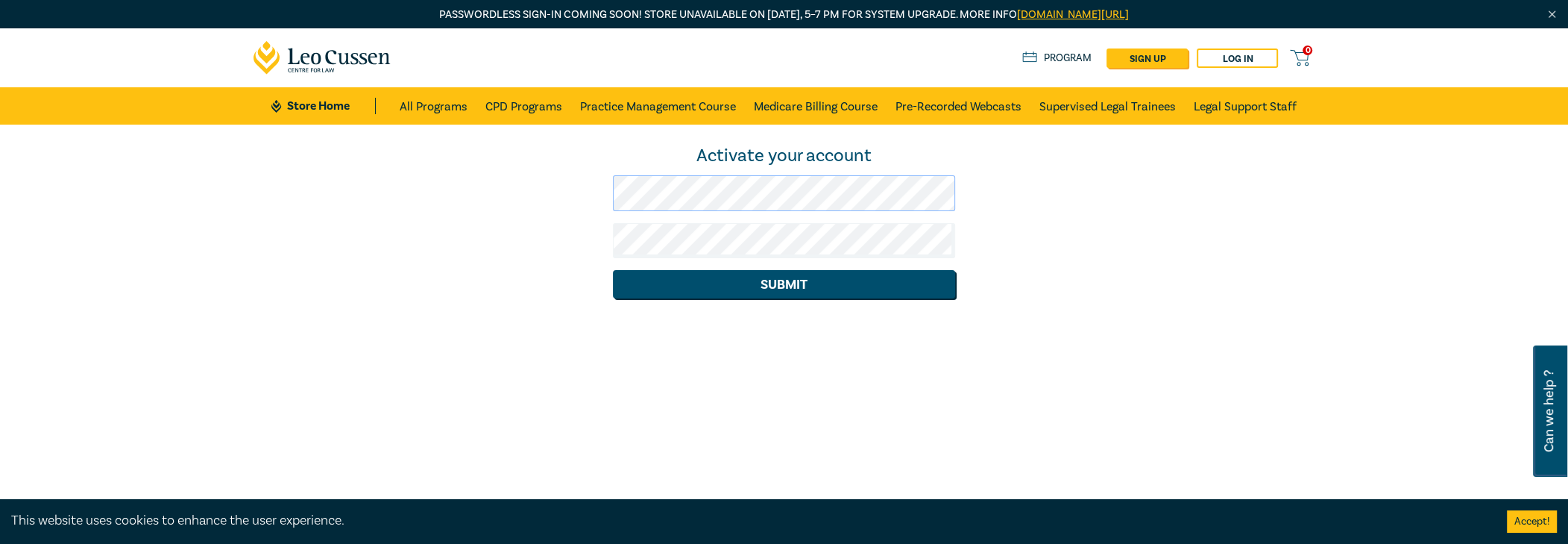
click at [263, 143] on div "Activate your account Submit" at bounding box center [784, 211] width 1080 height 173
click at [613, 270] on button "Submit" at bounding box center [784, 284] width 342 height 29
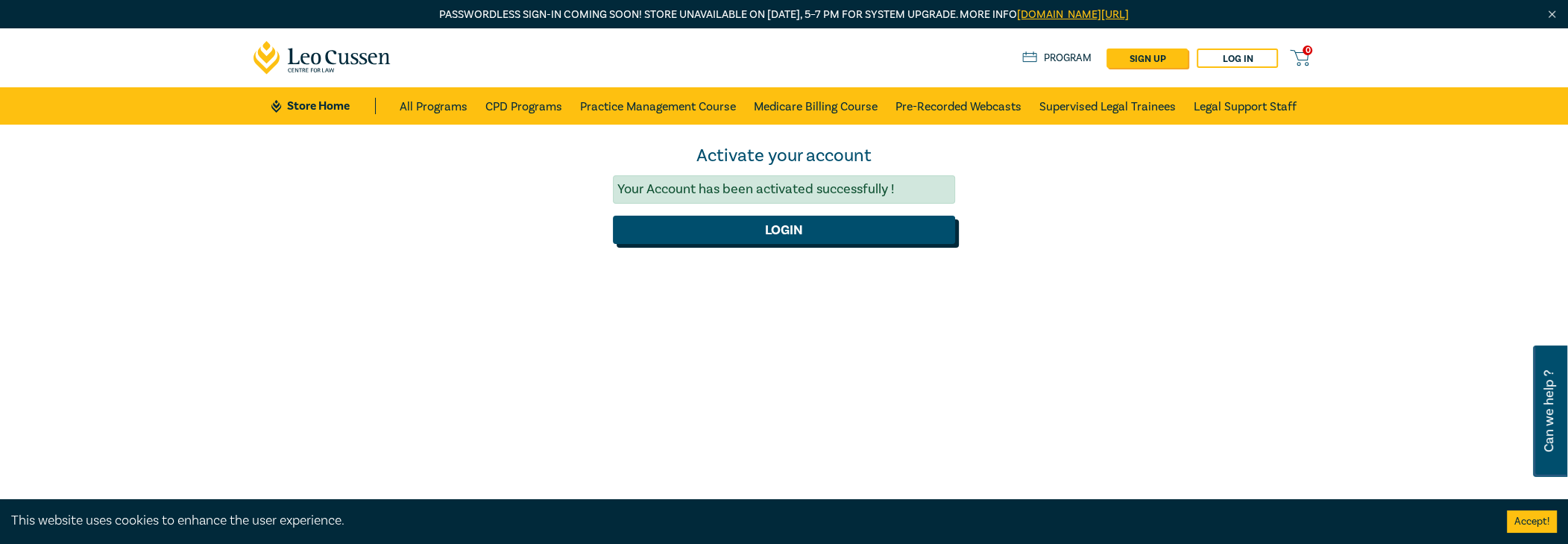
click at [806, 222] on button "Login" at bounding box center [784, 229] width 342 height 29
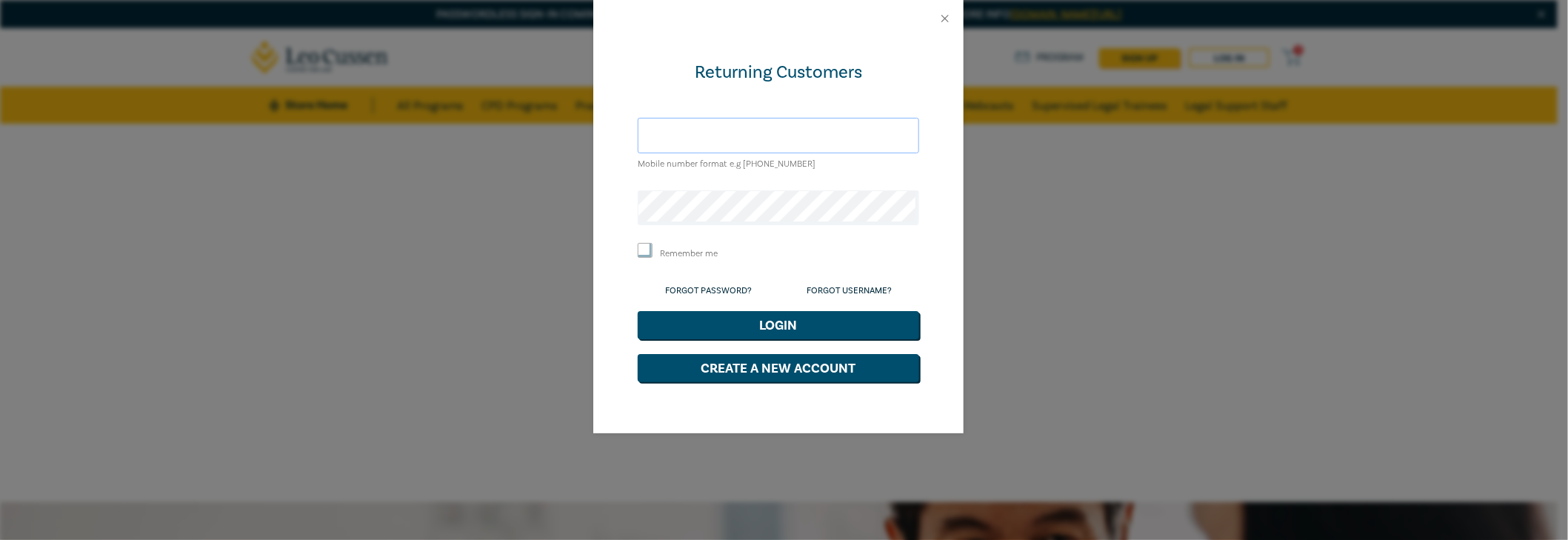
click at [701, 137] on input "text" at bounding box center [778, 136] width 281 height 36
click at [638, 172] on form "Returning Customers Mobile number format e.g +61 000000000 Remember me Forgot P…" at bounding box center [778, 221] width 281 height 321
click at [669, 142] on input "text" at bounding box center [778, 136] width 281 height 36
type input "nicholas@cmklegal.com.au"
click at [773, 323] on button "Login" at bounding box center [778, 324] width 281 height 28
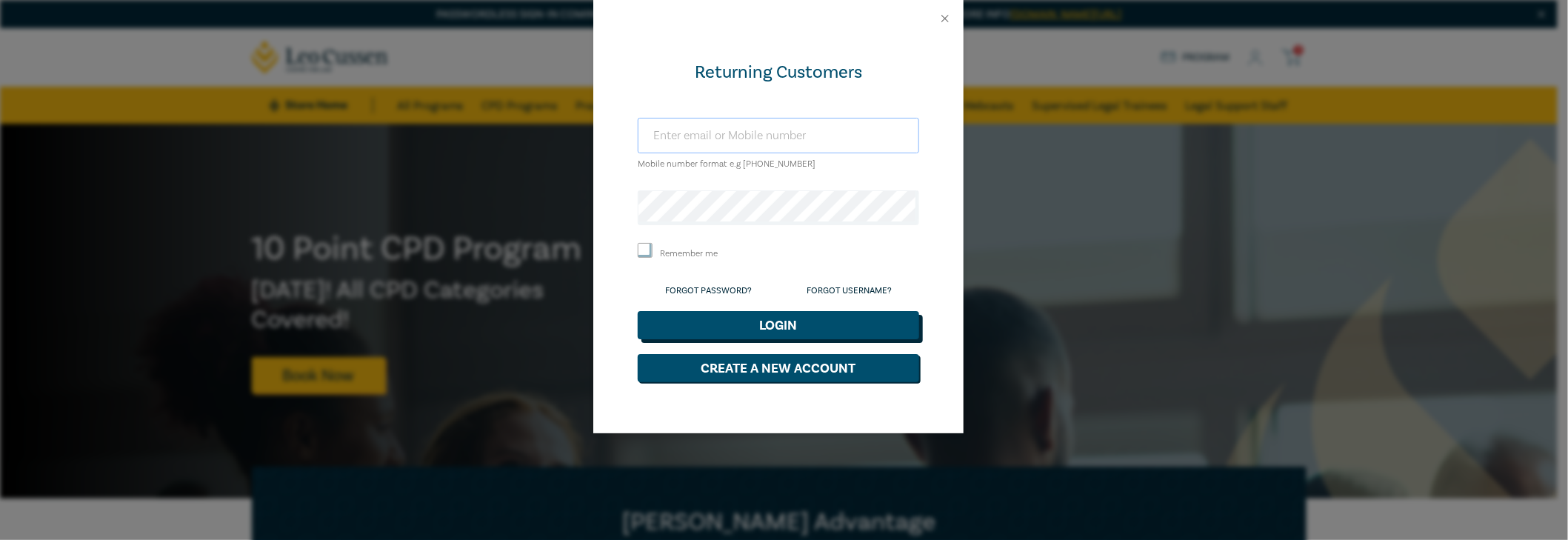
type input "[PERSON_NAME][EMAIL_ADDRESS][DOMAIN_NAME]"
click at [741, 321] on button "Login" at bounding box center [778, 324] width 281 height 28
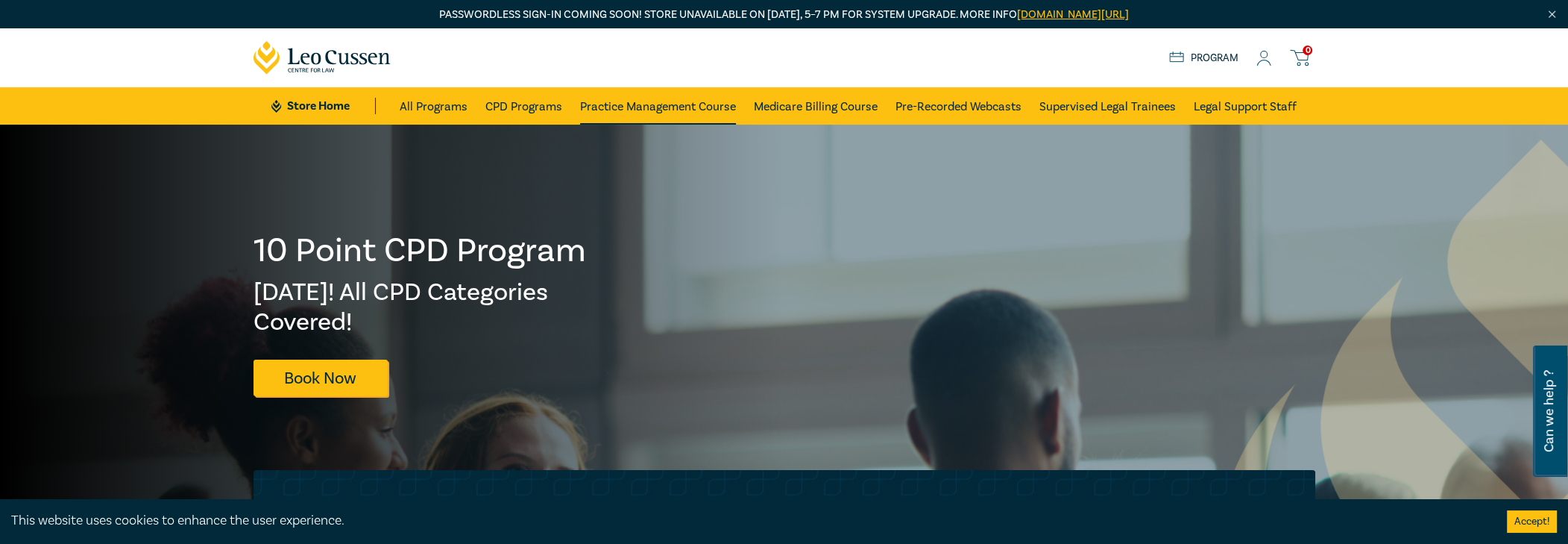
click at [698, 109] on link "Practice Management Course" at bounding box center [657, 107] width 156 height 38
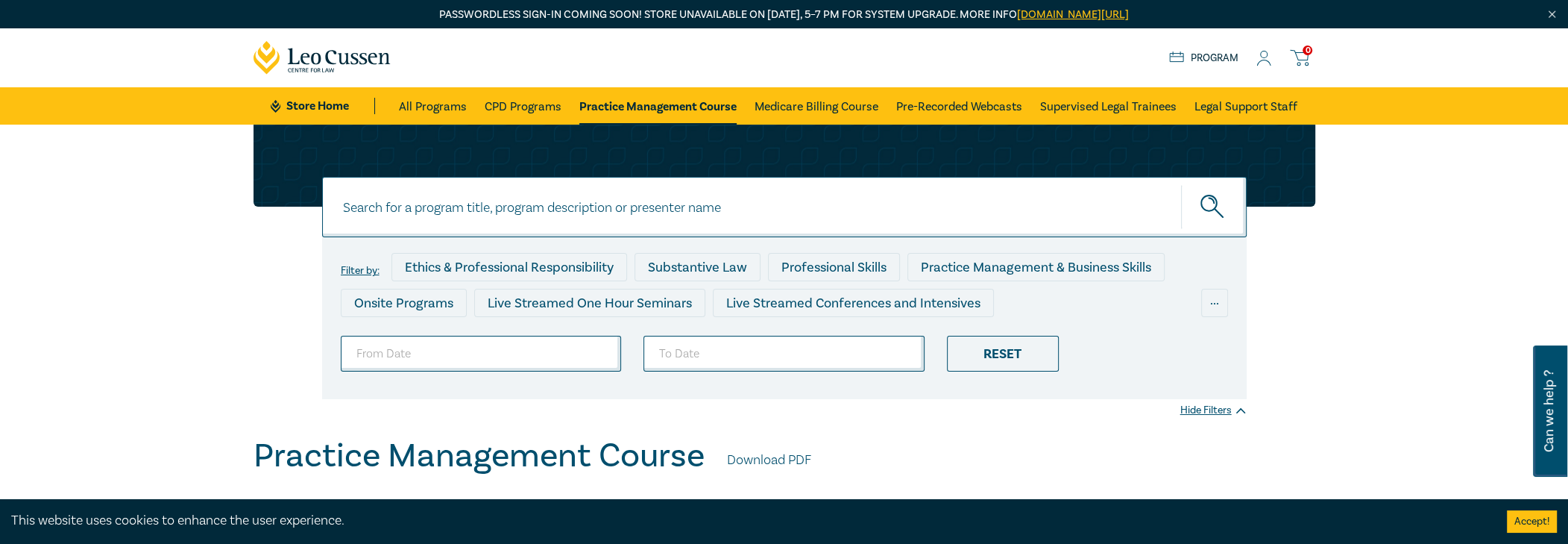
click at [1263, 63] on icon at bounding box center [1263, 58] width 15 height 16
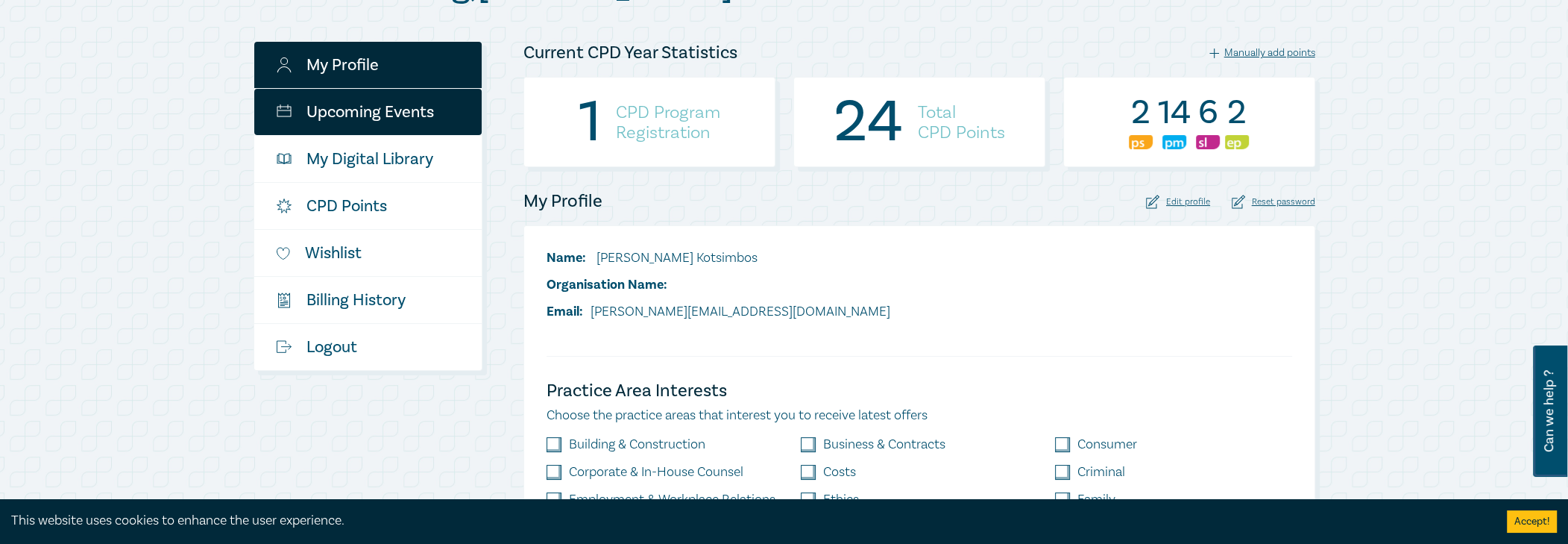
click at [420, 96] on link "Upcoming Events" at bounding box center [368, 111] width 228 height 46
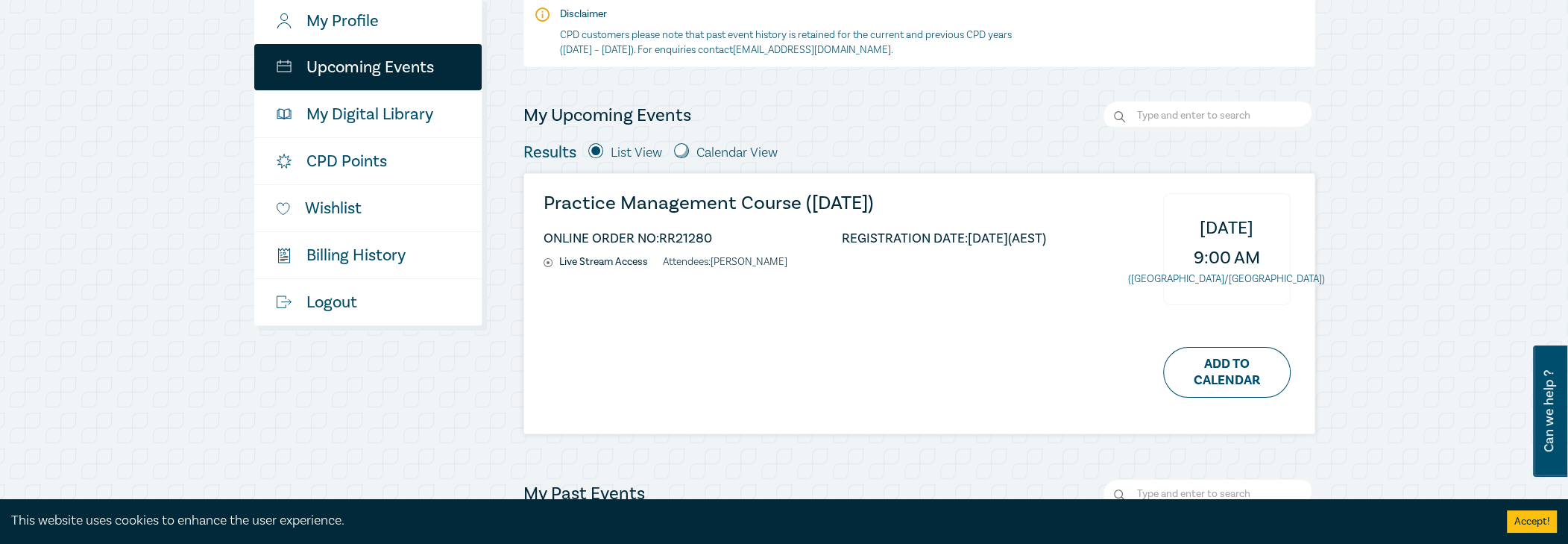
scroll to position [298, 0]
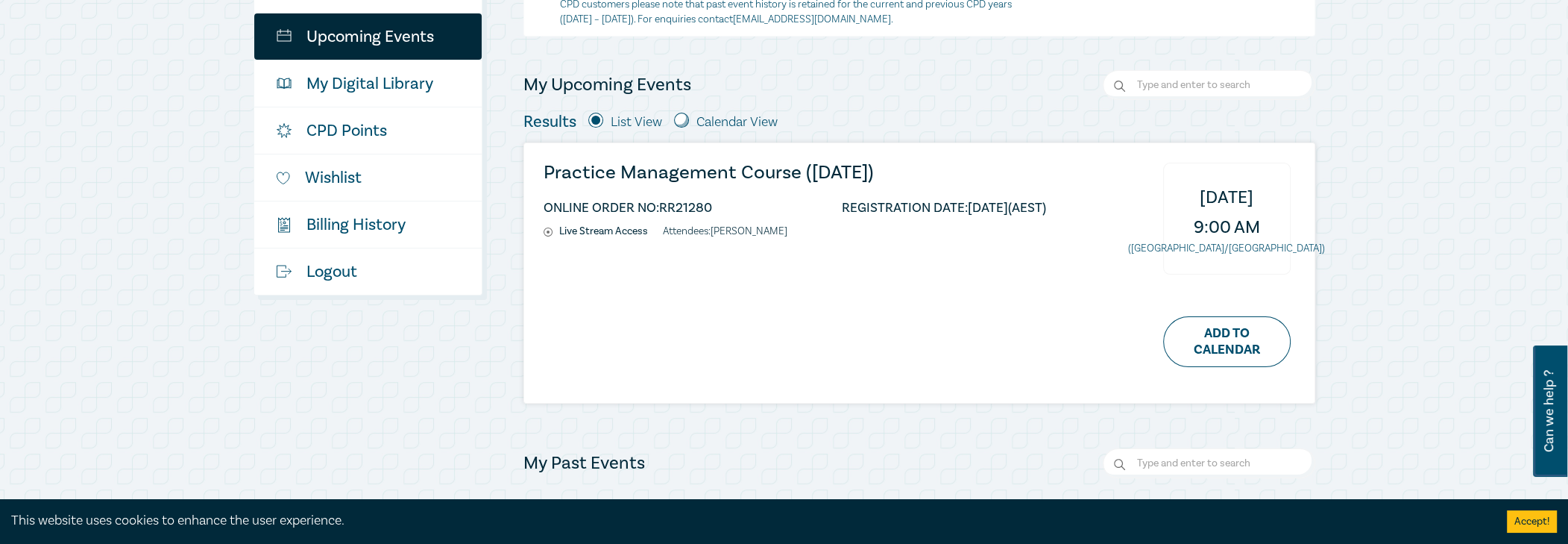
click at [736, 173] on h3 "Practice Management Course ([DATE])" at bounding box center [795, 173] width 503 height 20
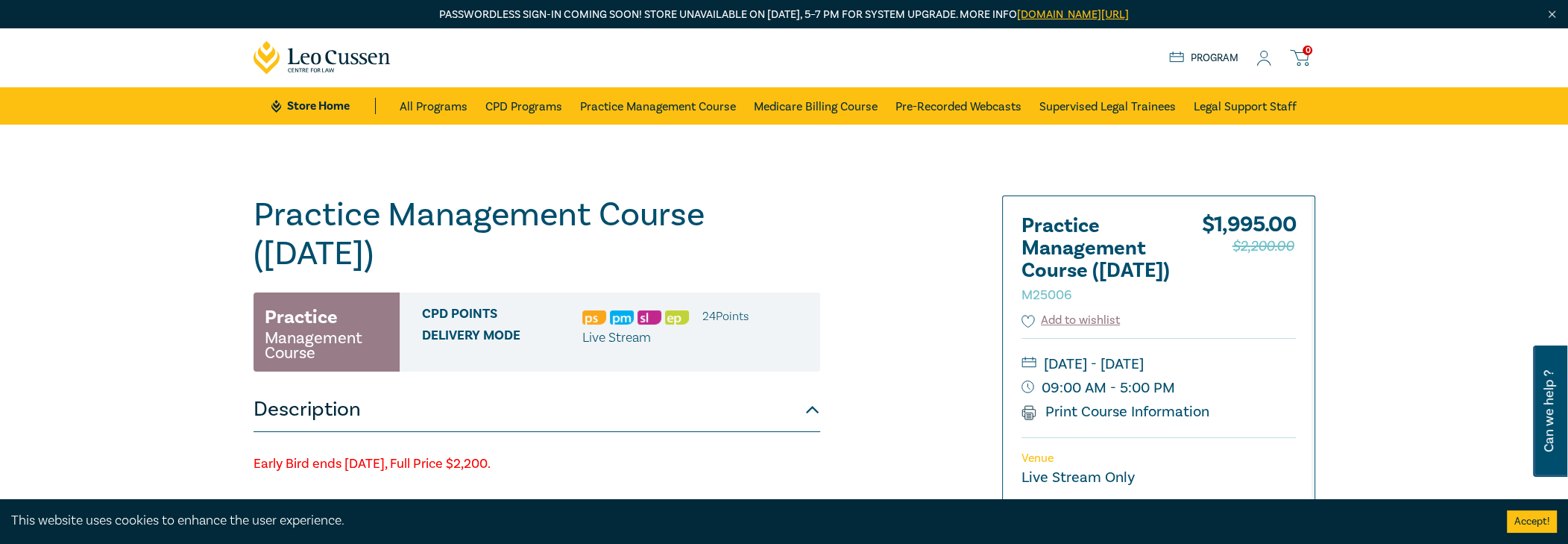
click at [1208, 53] on link "Program" at bounding box center [1204, 58] width 70 height 16
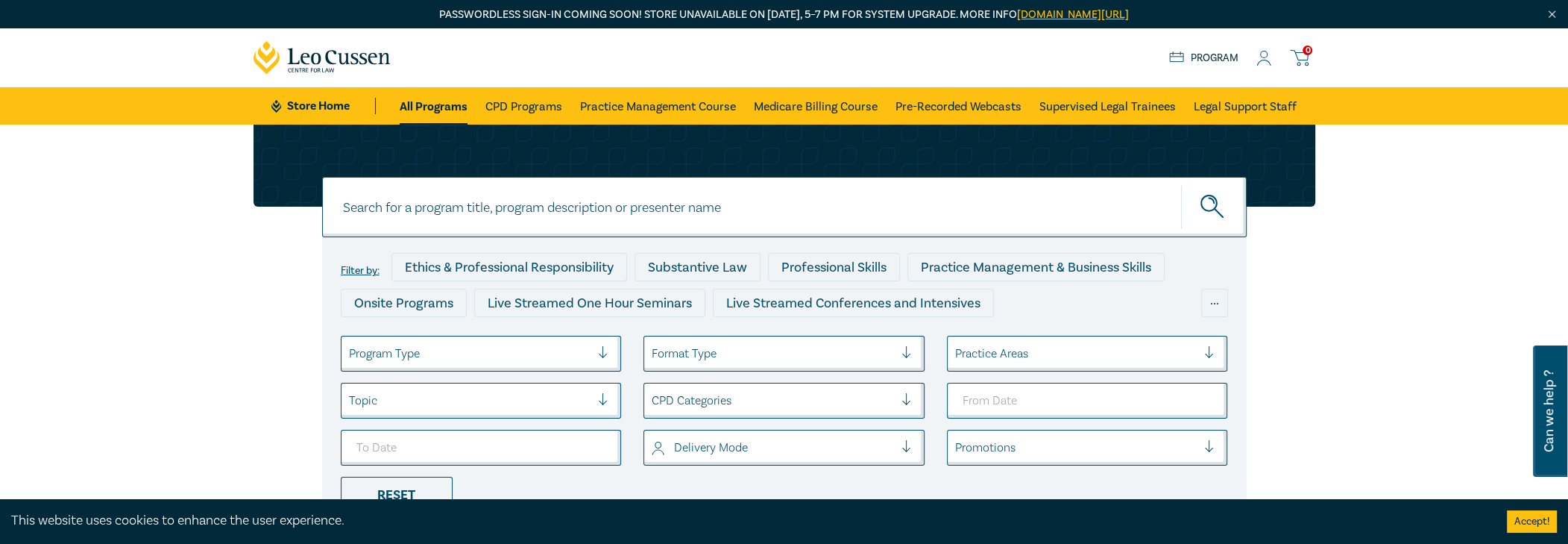
click at [1295, 47] on div "0 $ NaN Store Home About us Program 0" at bounding box center [784, 58] width 1080 height 59
click at [1299, 51] on icon at bounding box center [1299, 57] width 19 height 19
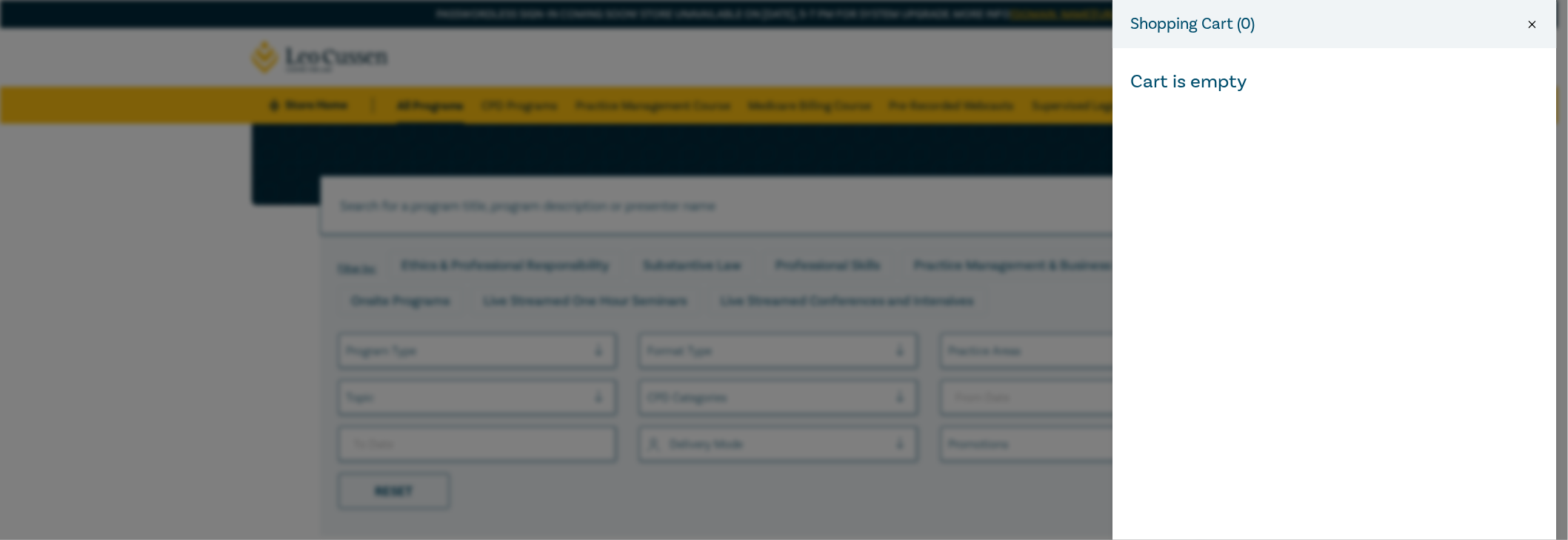
click at [1538, 20] on button "Close" at bounding box center [1532, 24] width 13 height 13
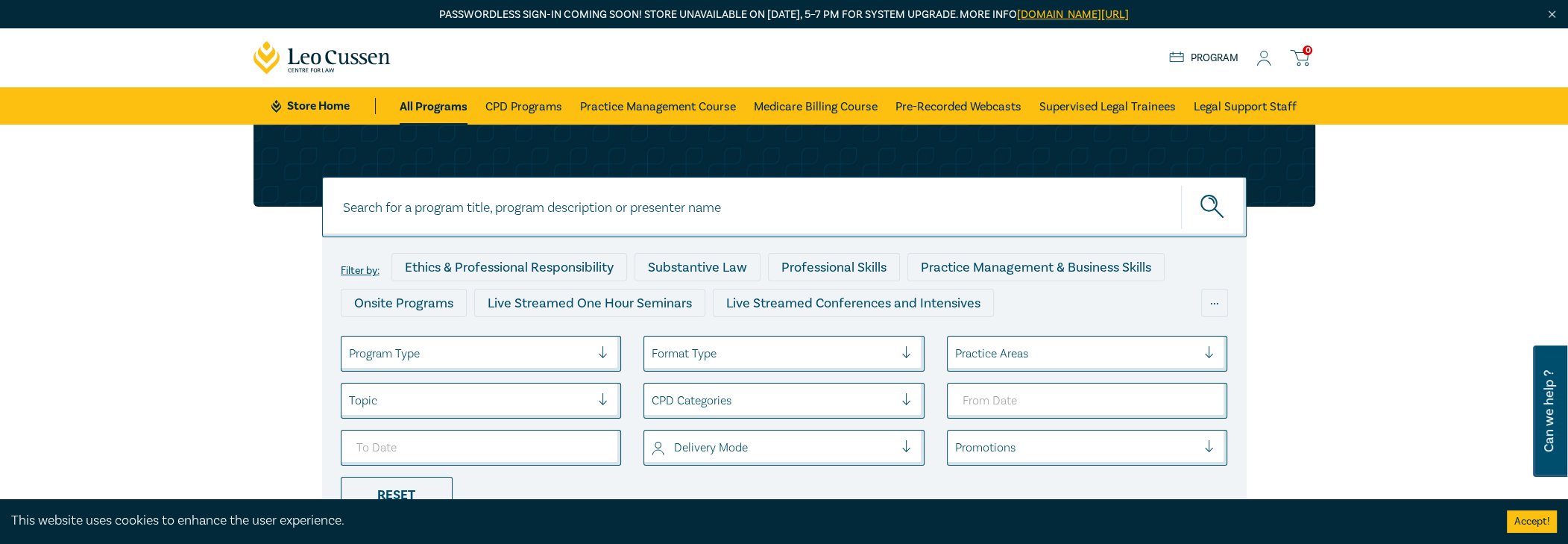
click at [1272, 58] on div "Store Home About us Program 0" at bounding box center [1242, 57] width 146 height 19
click at [1267, 60] on icon at bounding box center [1263, 58] width 15 height 16
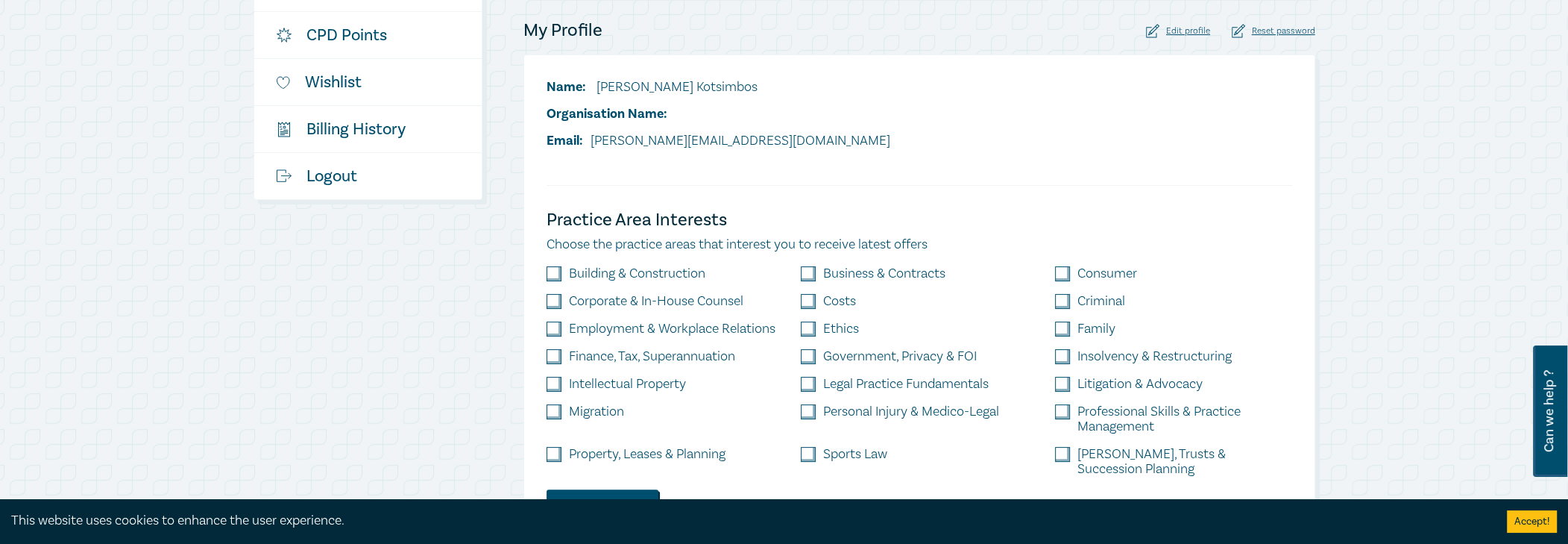
scroll to position [522, 0]
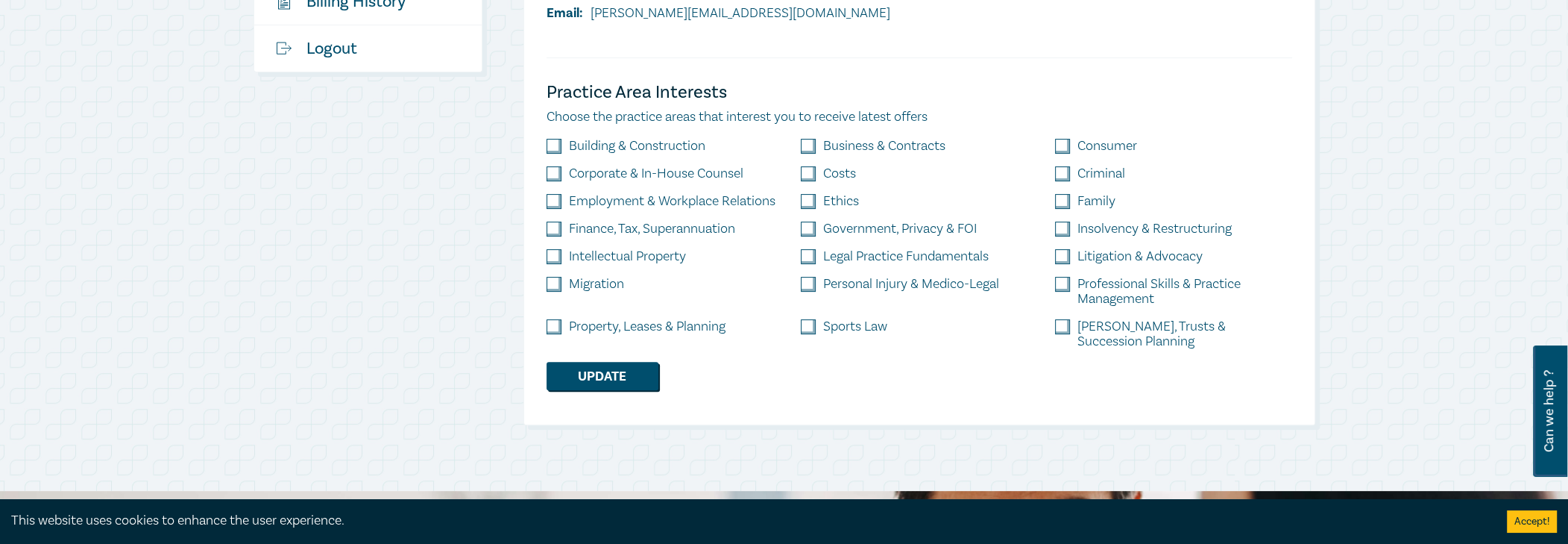
click at [551, 325] on input "checkbox" at bounding box center [554, 327] width 15 height 15
checkbox input "true"
click at [1069, 327] on input "checkbox" at bounding box center [1063, 327] width 15 height 15
checkbox input "true"
click at [603, 363] on button "Update" at bounding box center [602, 376] width 112 height 29
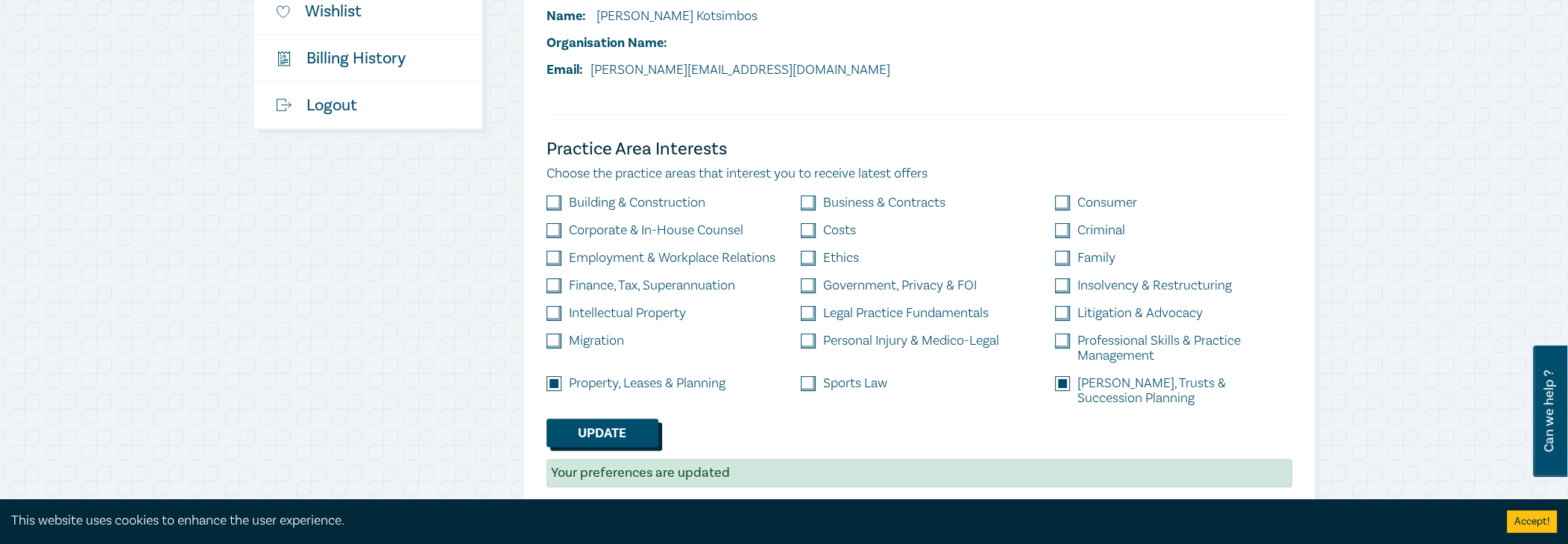
scroll to position [298, 0]
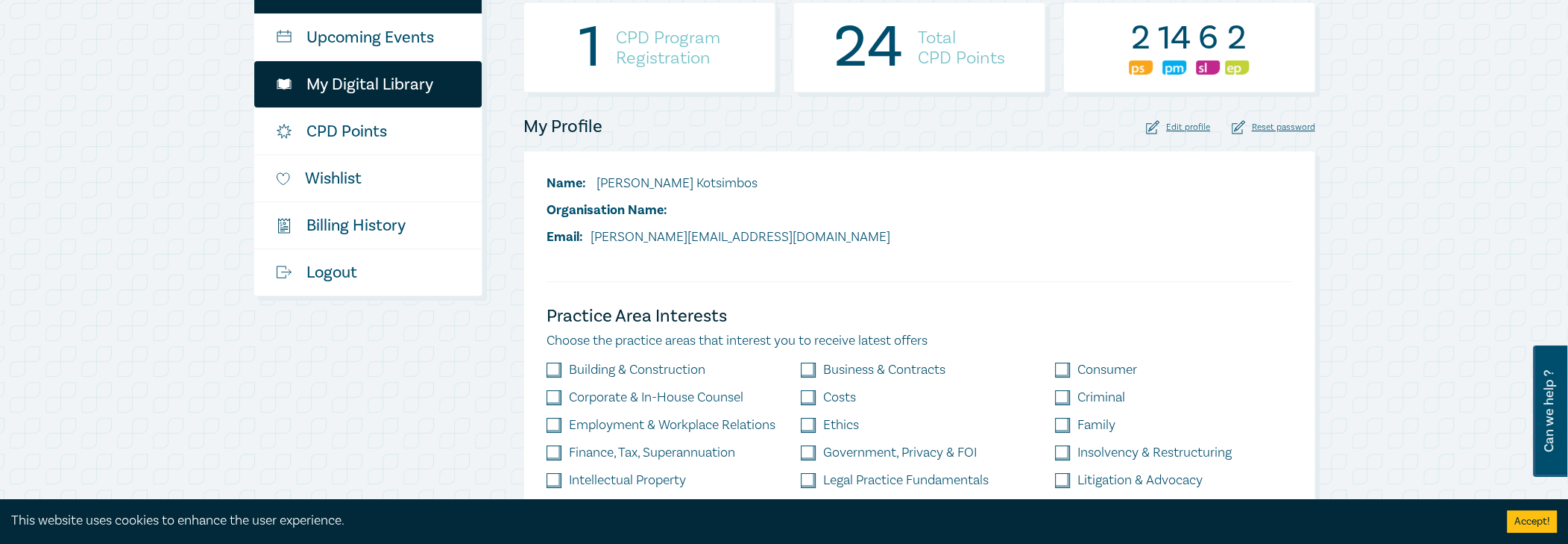
click at [336, 96] on link "My Digital Library" at bounding box center [368, 84] width 228 height 46
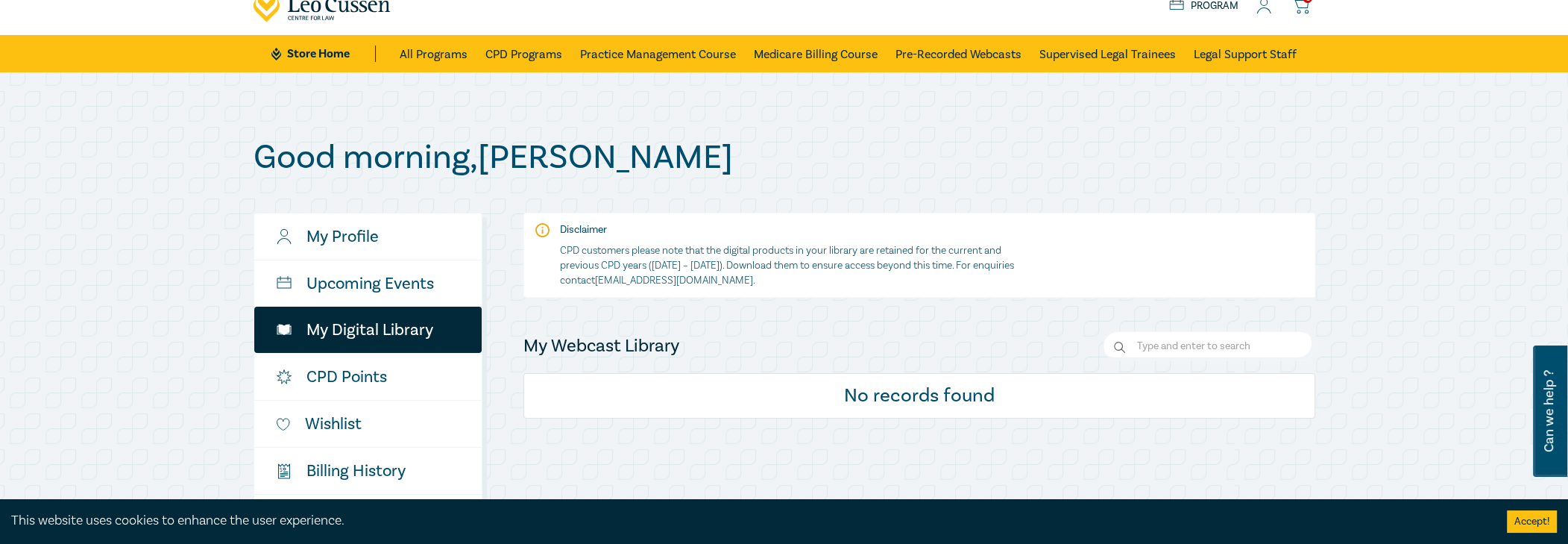
scroll to position [75, 0]
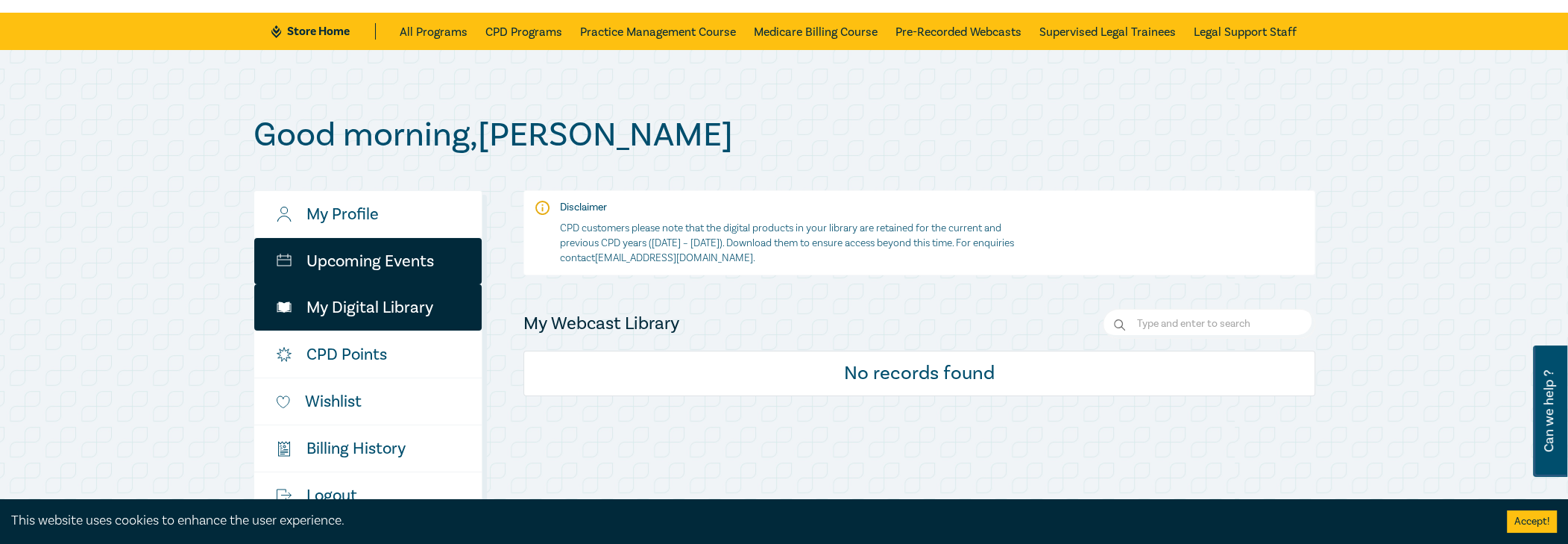
click at [367, 274] on link "Upcoming Events" at bounding box center [368, 261] width 228 height 46
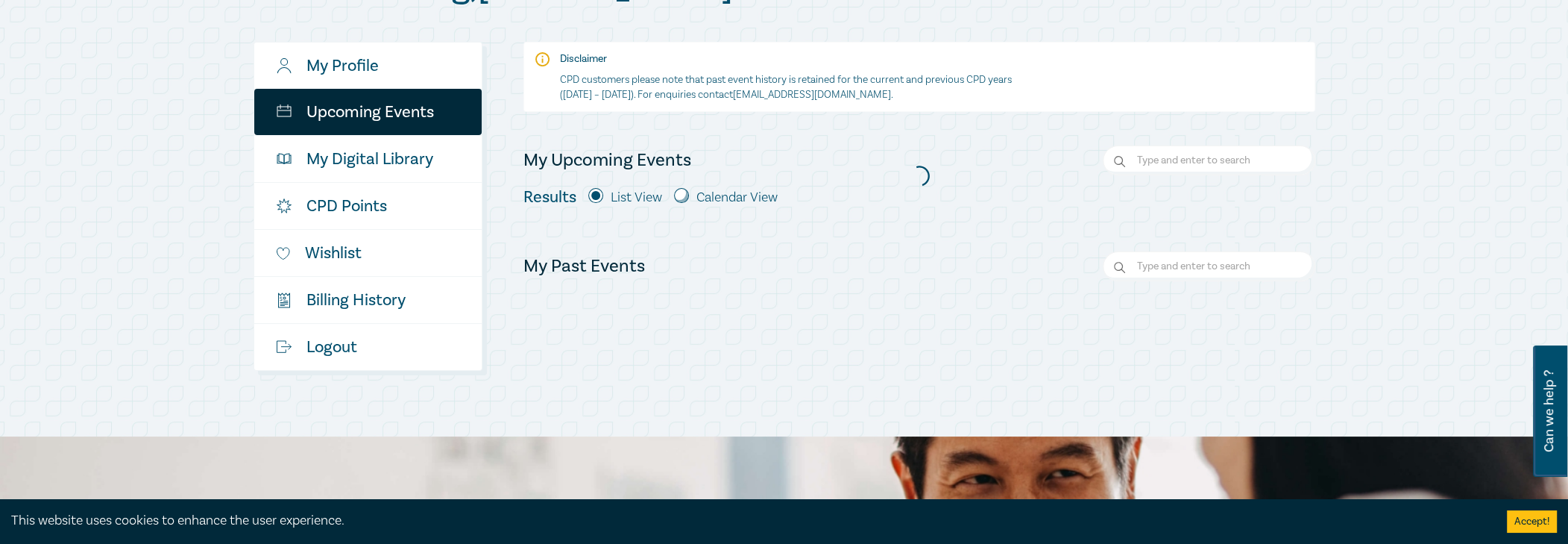
scroll to position [224, 0]
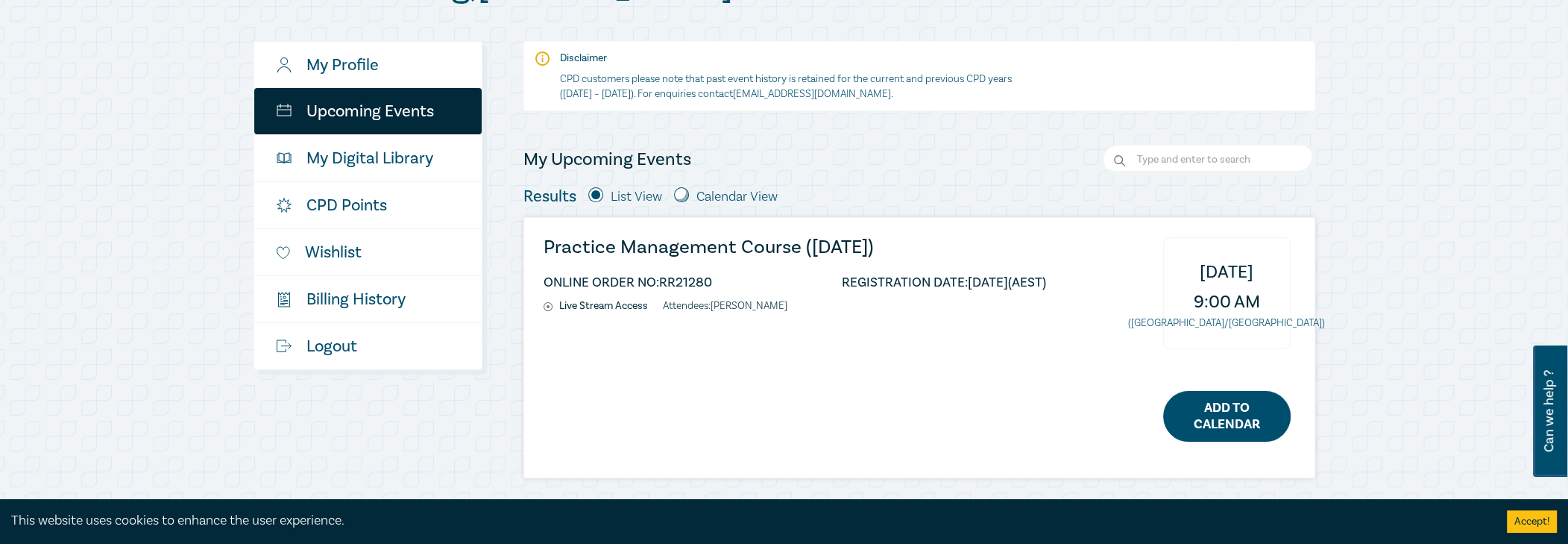
click at [1189, 417] on link "Add to Calendar" at bounding box center [1227, 416] width 128 height 51
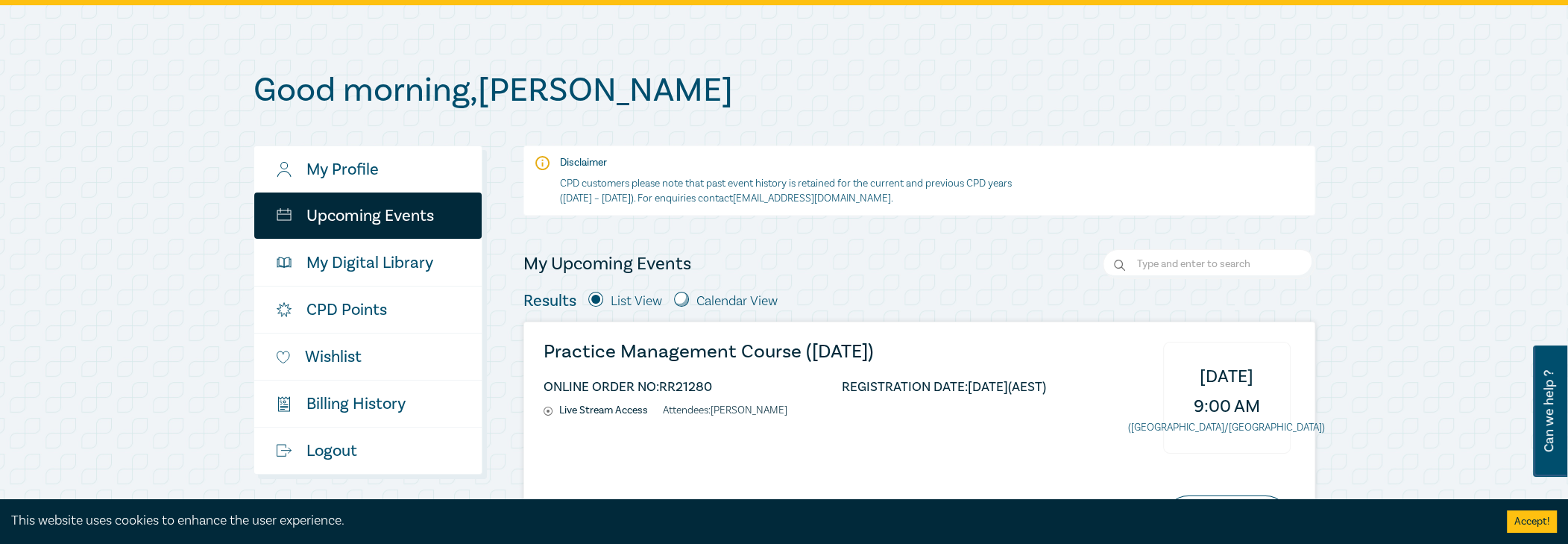
scroll to position [149, 0]
